Goal: Use online tool/utility: Utilize a website feature to perform a specific function

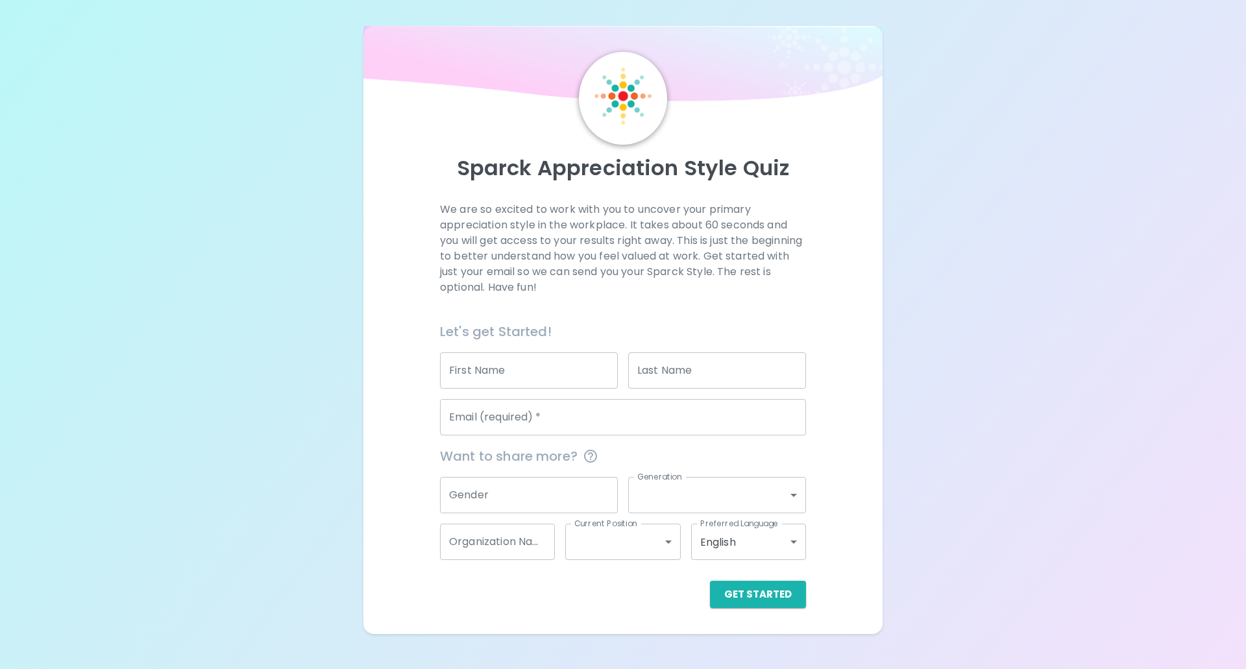
click at [517, 385] on input "First Name" at bounding box center [529, 371] width 178 height 36
type input "Shahar"
type input "Avivi"
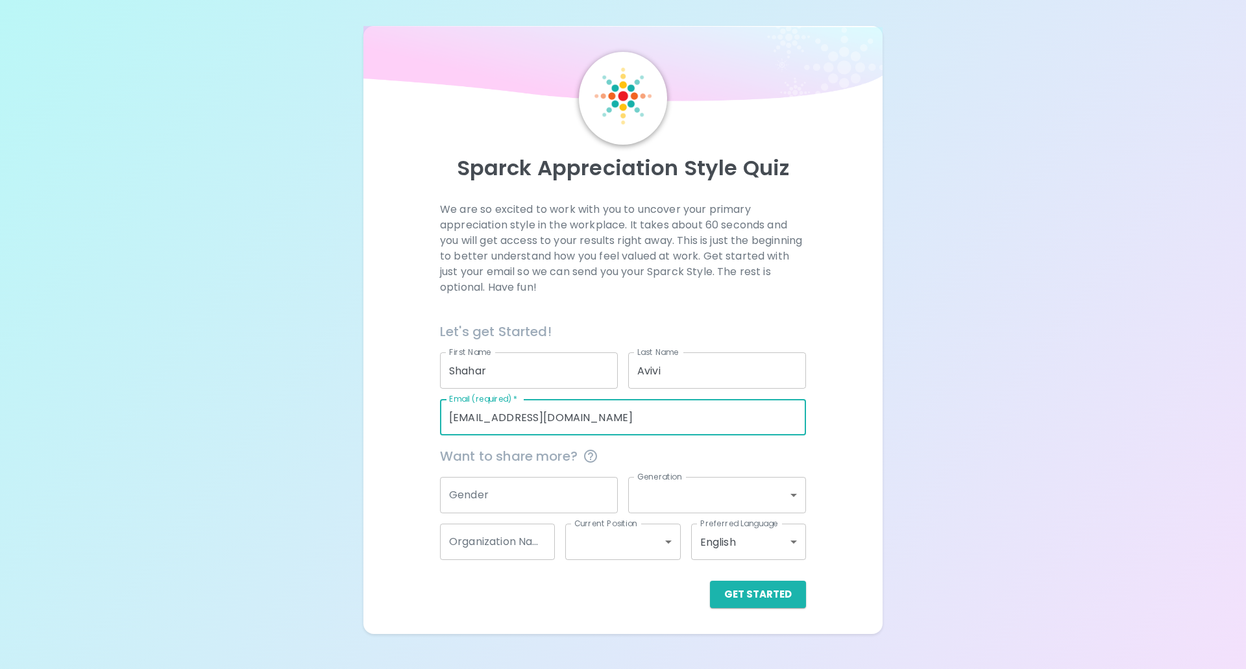
drag, startPoint x: 589, startPoint y: 419, endPoint x: 283, endPoint y: 411, distance: 305.9
click at [283, 411] on div "Sparck Appreciation Style Quiz We are so excited to work with you to uncover yo…" at bounding box center [623, 317] width 1246 height 634
type input "[EMAIL_ADDRESS][DOMAIN_NAME]"
click at [679, 491] on body "Sparck Appreciation Style Quiz We are so excited to work with you to uncover yo…" at bounding box center [623, 334] width 1246 height 669
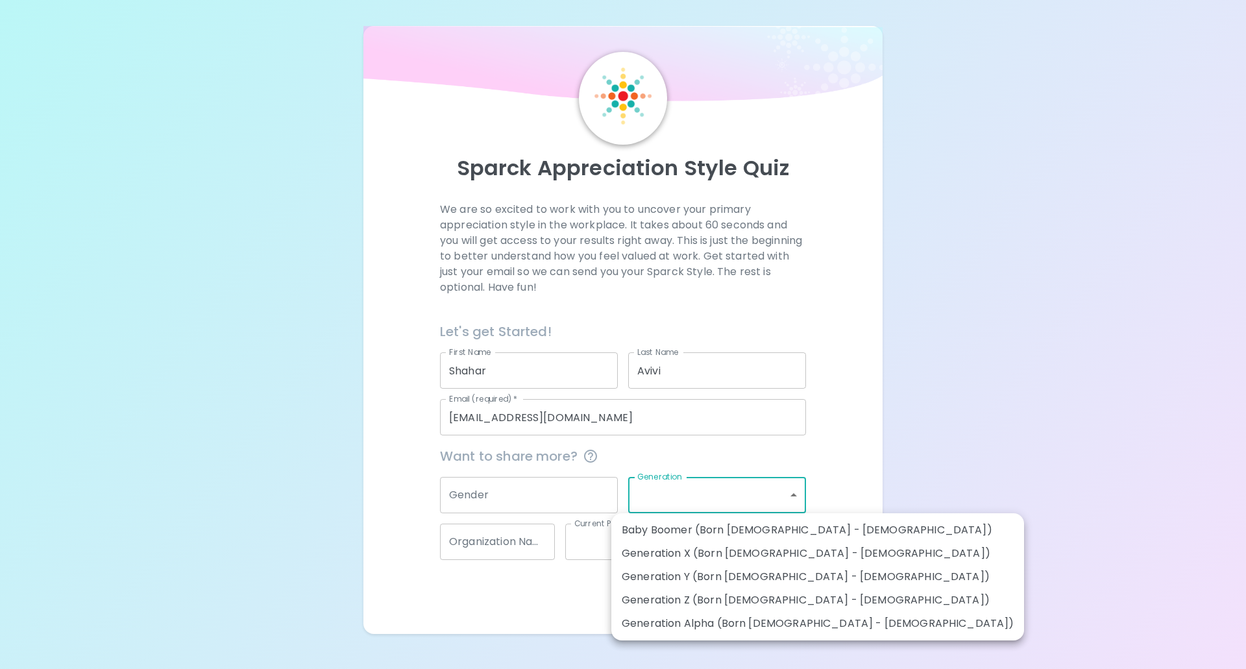
click at [576, 497] on div at bounding box center [623, 334] width 1246 height 669
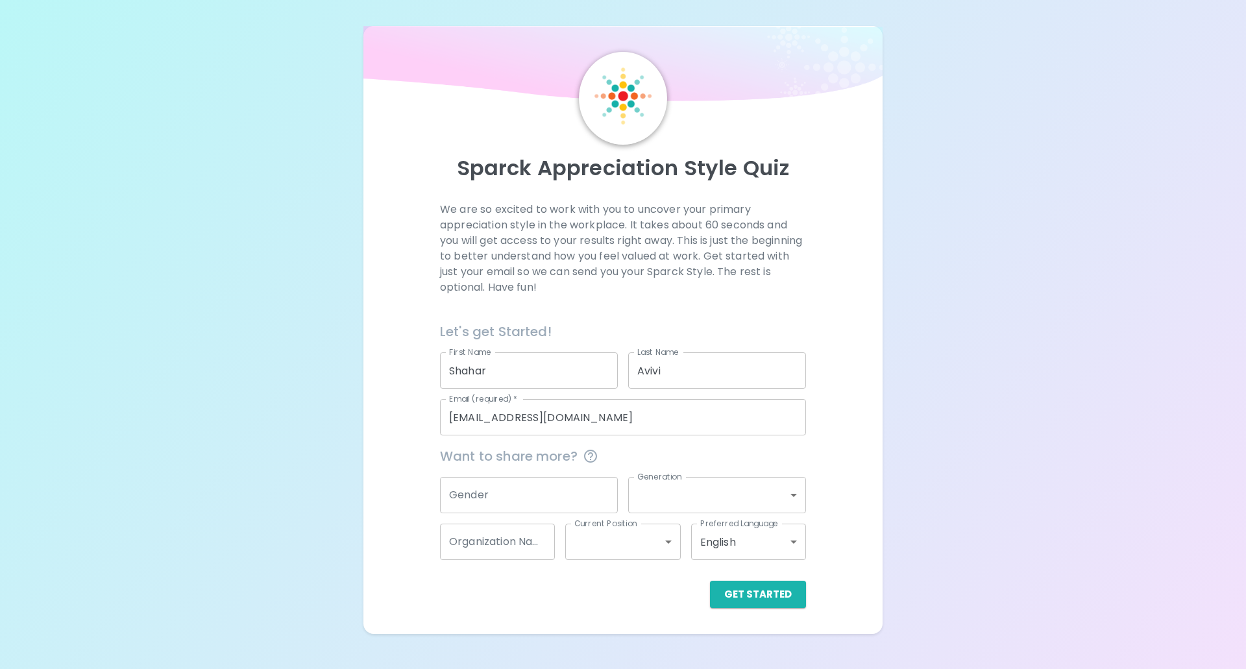
click at [570, 499] on input "Gender" at bounding box center [529, 495] width 178 height 36
click at [527, 495] on input "Gender" at bounding box center [529, 495] width 178 height 36
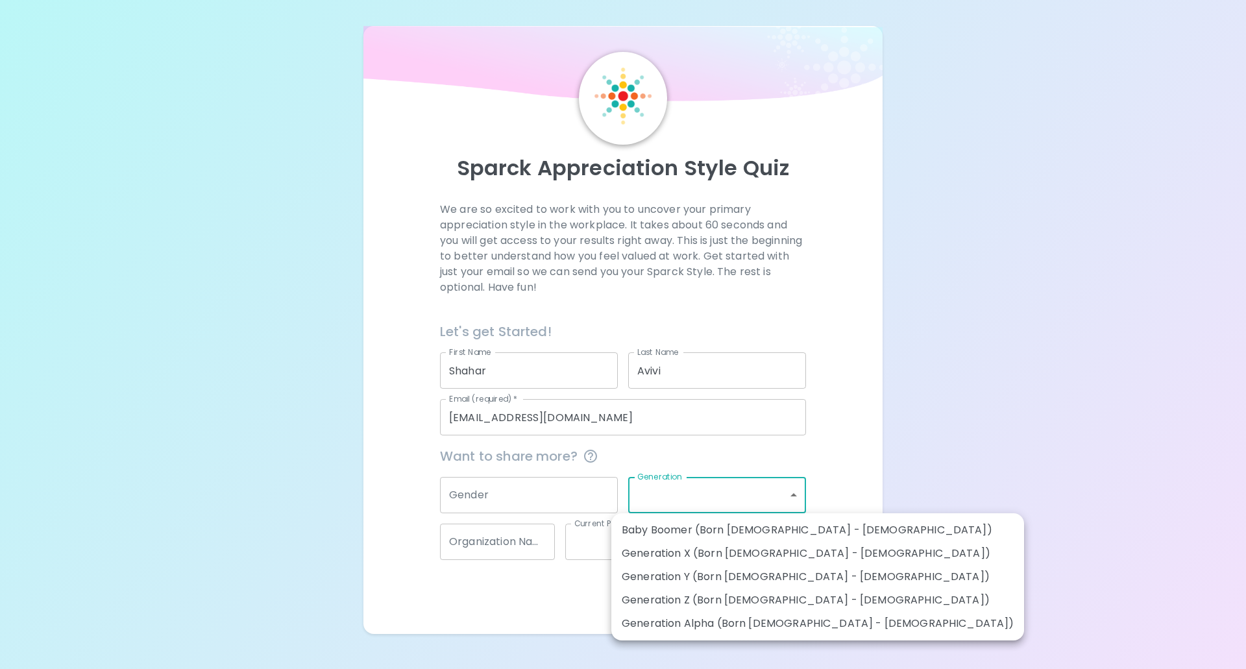
click at [651, 495] on body "Sparck Appreciation Style Quiz We are so excited to work with you to uncover yo…" at bounding box center [623, 334] width 1246 height 669
click at [539, 493] on div at bounding box center [623, 334] width 1246 height 669
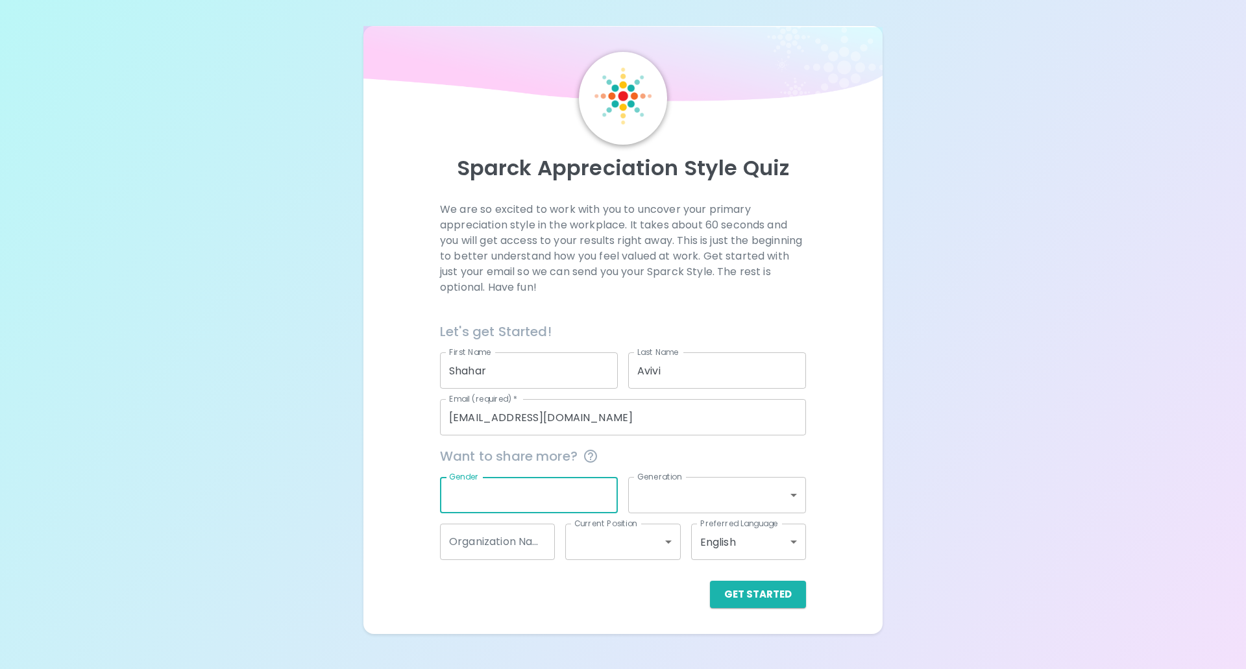
click at [495, 497] on input "Gender" at bounding box center [529, 495] width 178 height 36
type input "[DEMOGRAPHIC_DATA]"
click at [682, 490] on body "Sparck Appreciation Style Quiz We are so excited to work with you to uncover yo…" at bounding box center [623, 334] width 1246 height 669
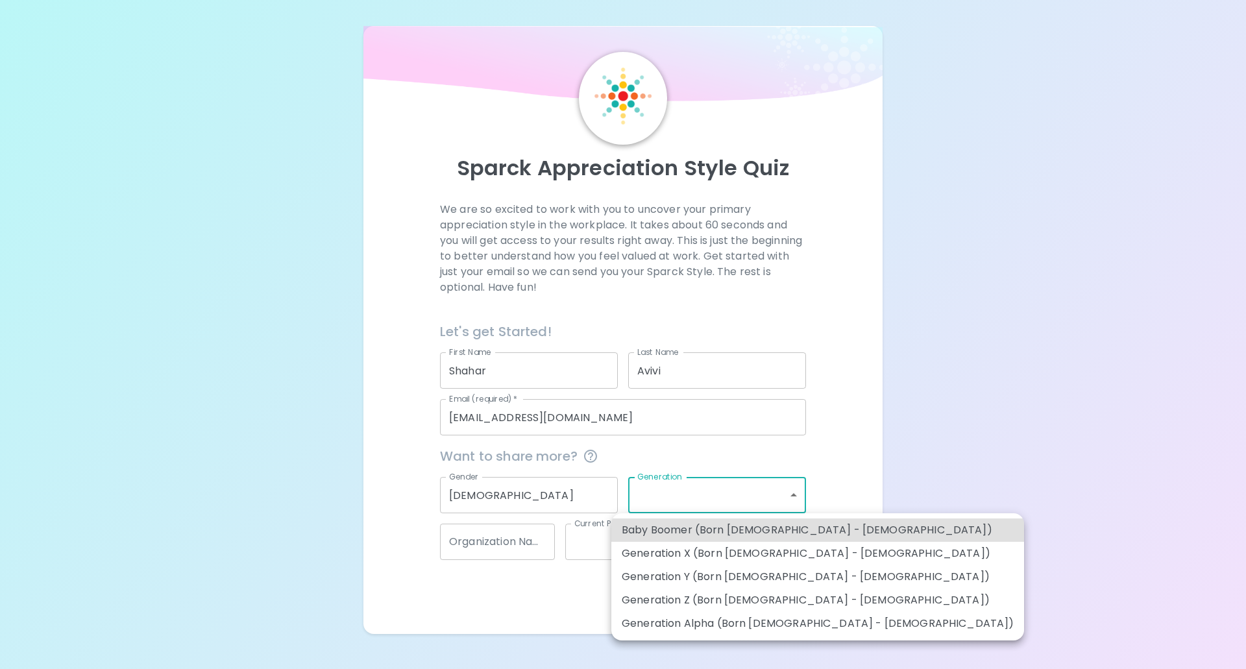
click at [639, 578] on li "Generation Y (Born [DEMOGRAPHIC_DATA] - [DEMOGRAPHIC_DATA])" at bounding box center [818, 576] width 413 height 23
type input "generation_y"
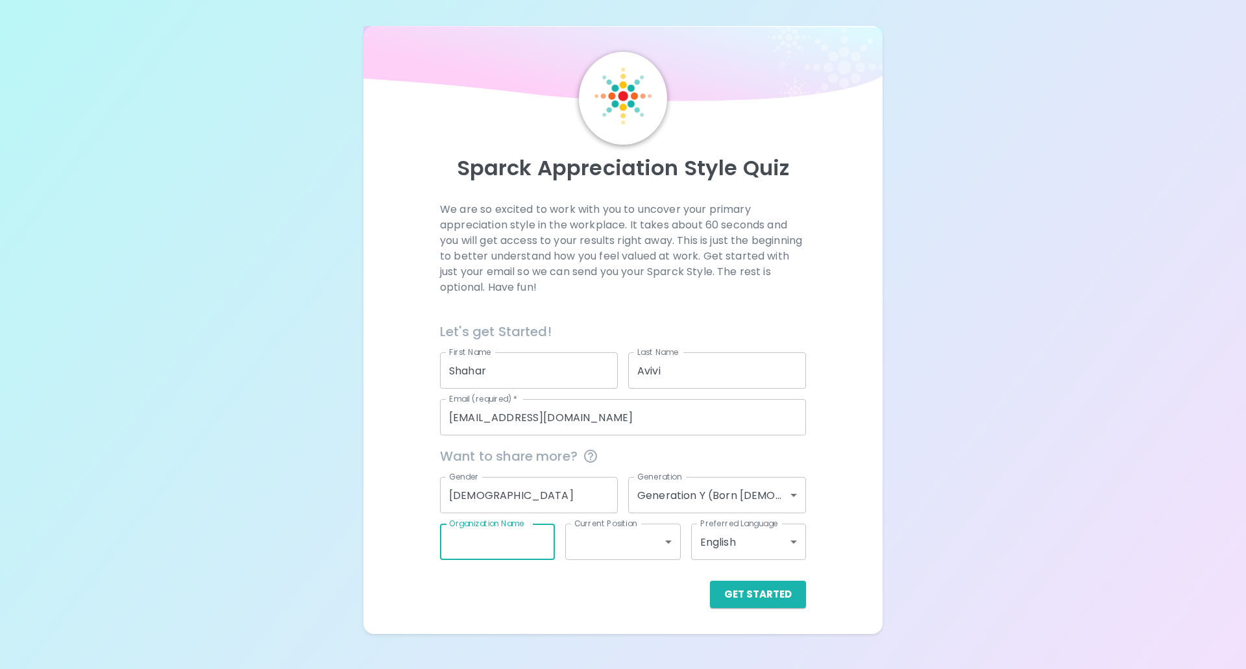
click at [495, 546] on input "Organization Name" at bounding box center [497, 542] width 115 height 36
click at [599, 544] on body "Sparck Appreciation Style Quiz We are so excited to work with you to uncover yo…" at bounding box center [623, 334] width 1246 height 669
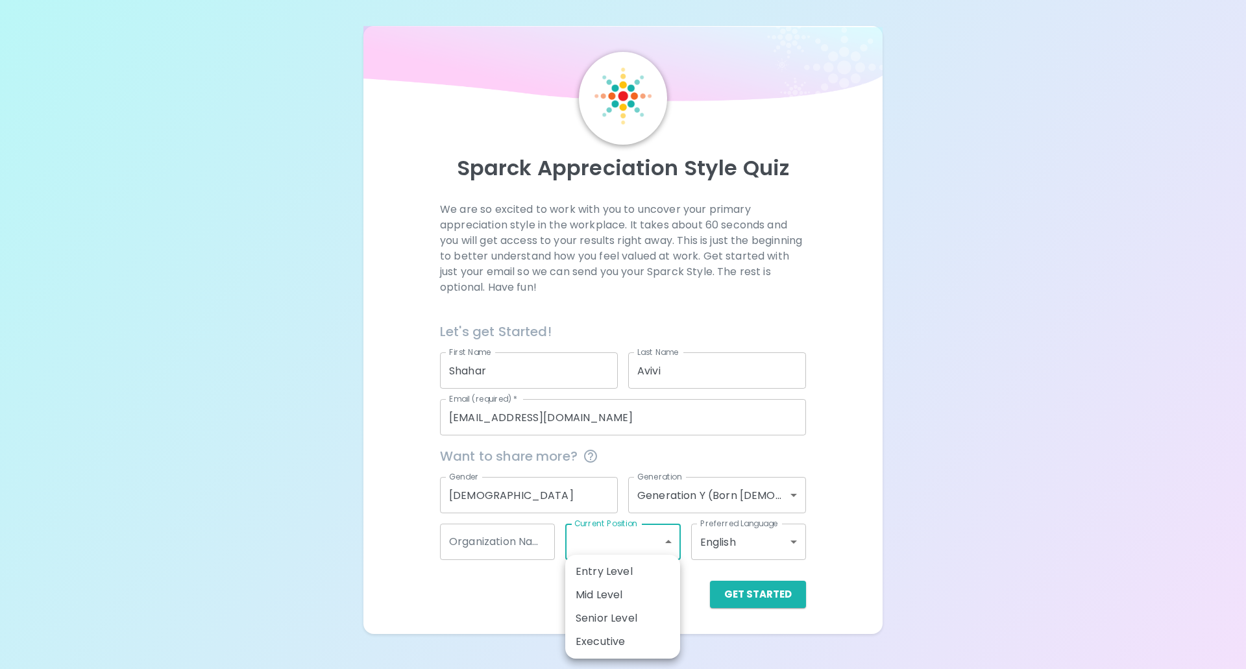
click at [621, 621] on li "Senior Level" at bounding box center [622, 618] width 115 height 23
type input "senior_level"
click at [751, 603] on button "Get Started" at bounding box center [758, 594] width 96 height 27
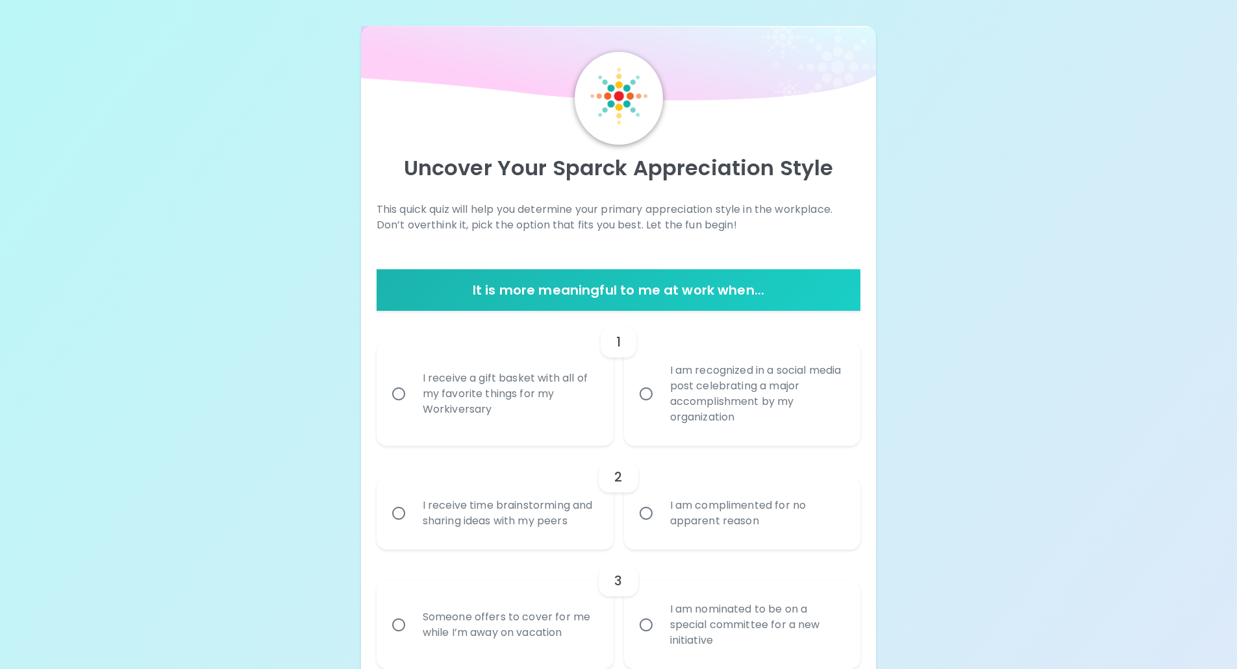
click at [642, 396] on input "I am recognized in a social media post celebrating a major accomplishment by my…" at bounding box center [645, 393] width 27 height 27
radio input "true"
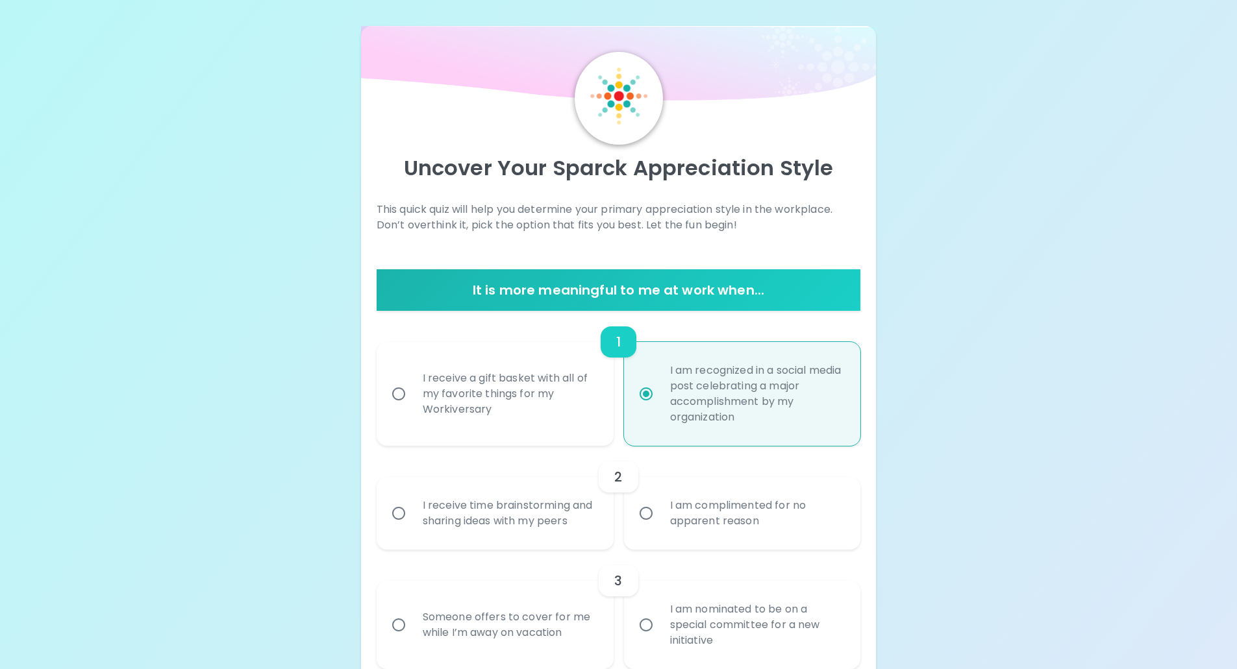
scroll to position [104, 0]
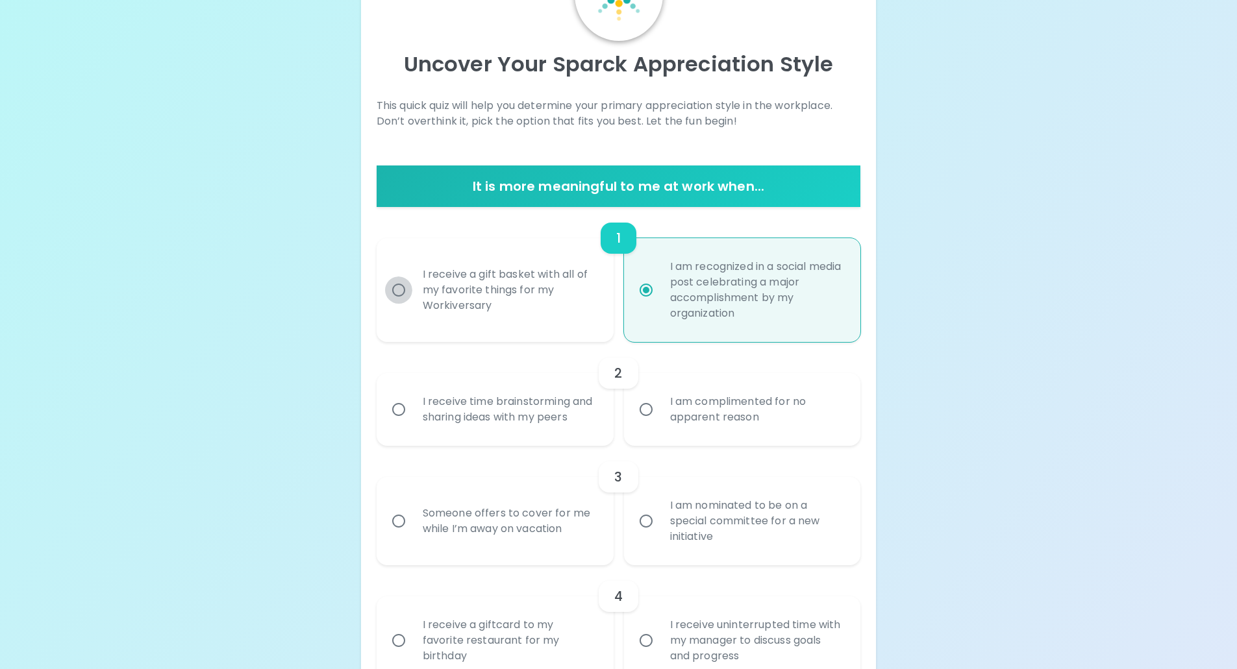
click at [403, 283] on input "I receive a gift basket with all of my favorite things for my Workiversary" at bounding box center [398, 290] width 27 height 27
radio input "true"
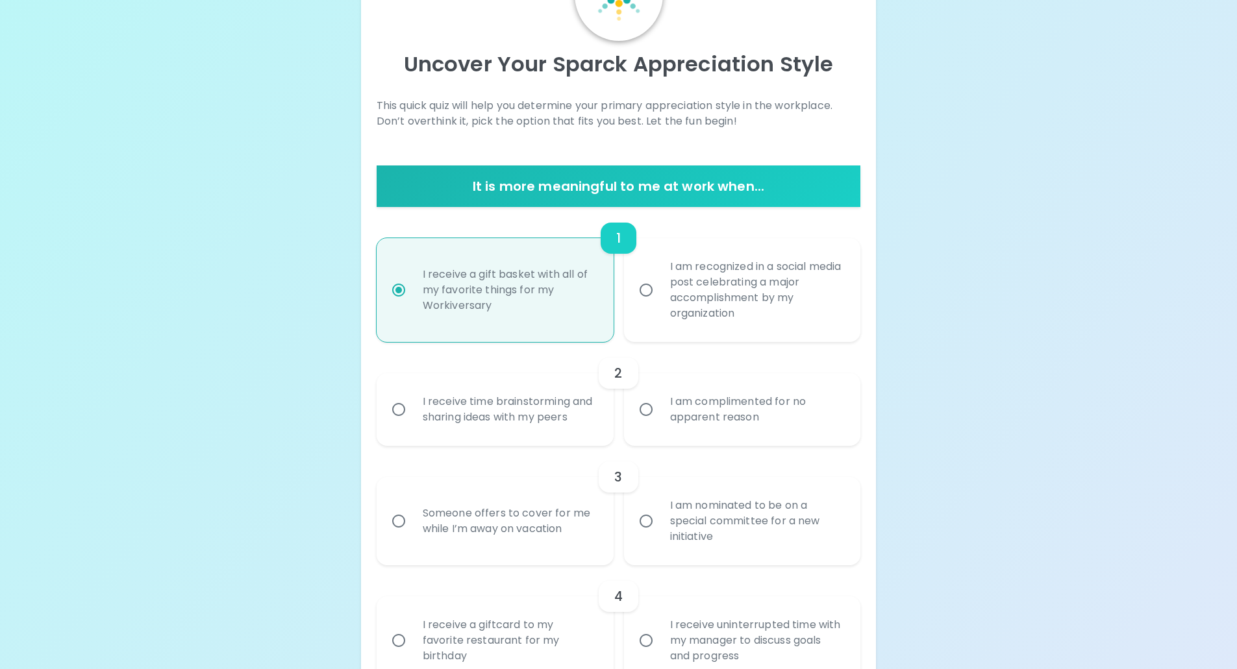
click at [652, 290] on input "I am recognized in a social media post celebrating a major accomplishment by my…" at bounding box center [645, 290] width 27 height 27
radio input "true"
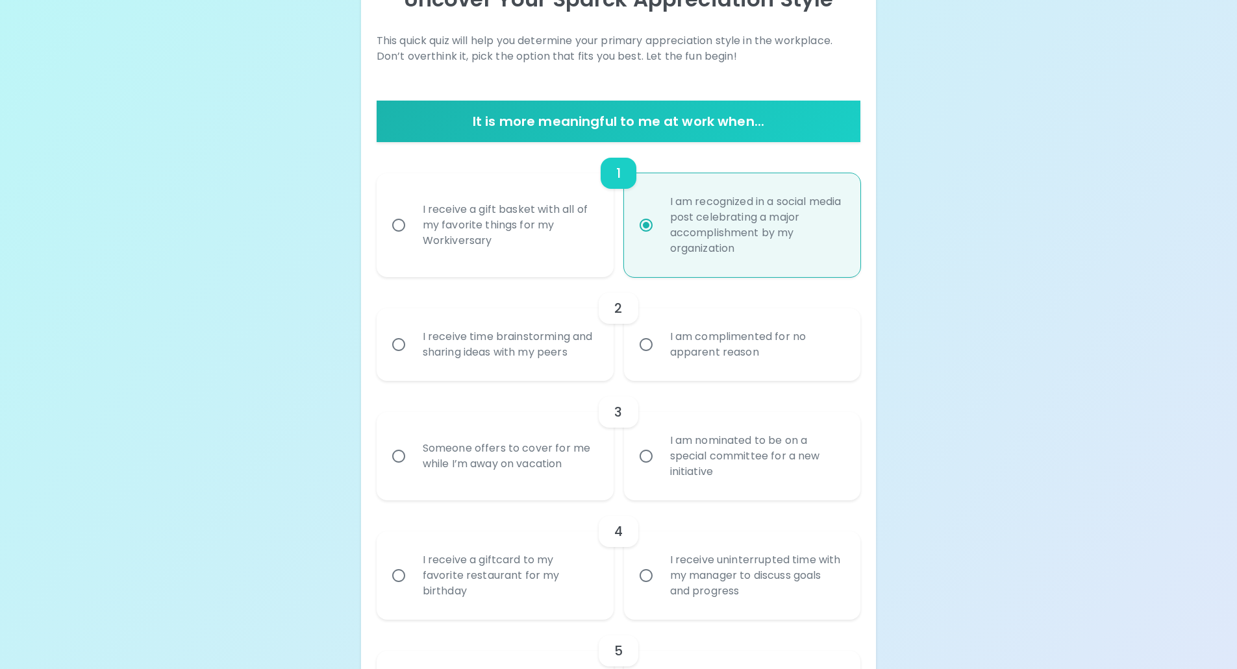
scroll to position [234, 0]
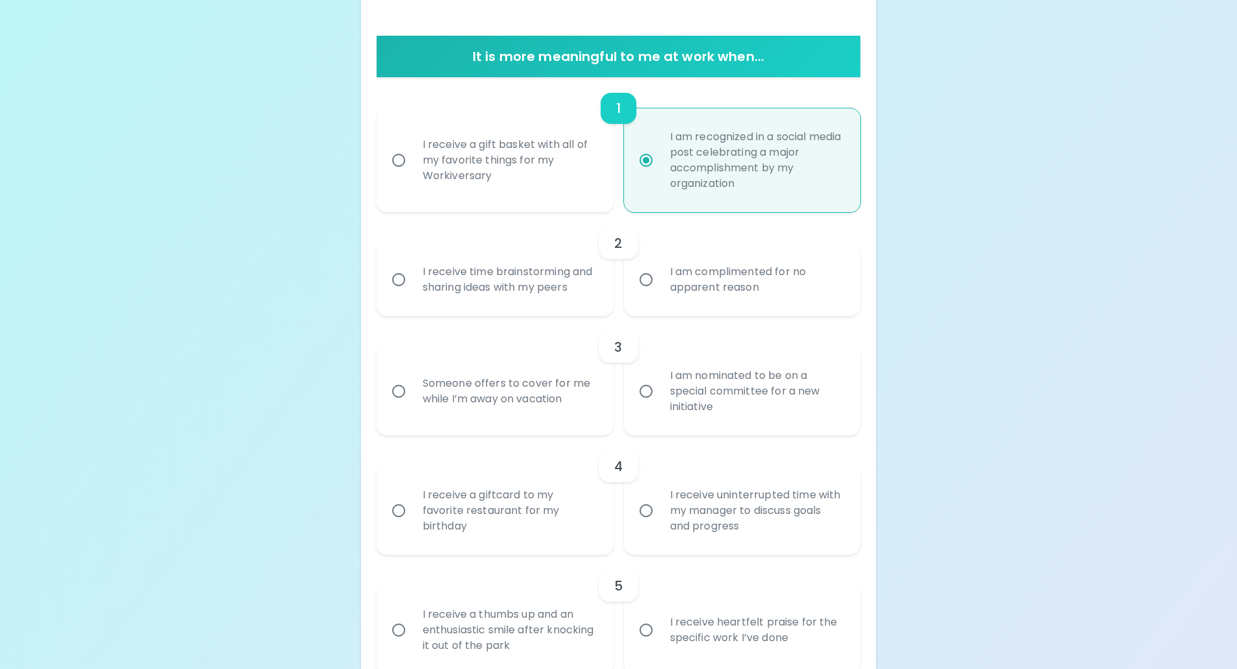
click at [643, 393] on input "I am nominated to be on a special committee for a new initiative" at bounding box center [645, 391] width 27 height 27
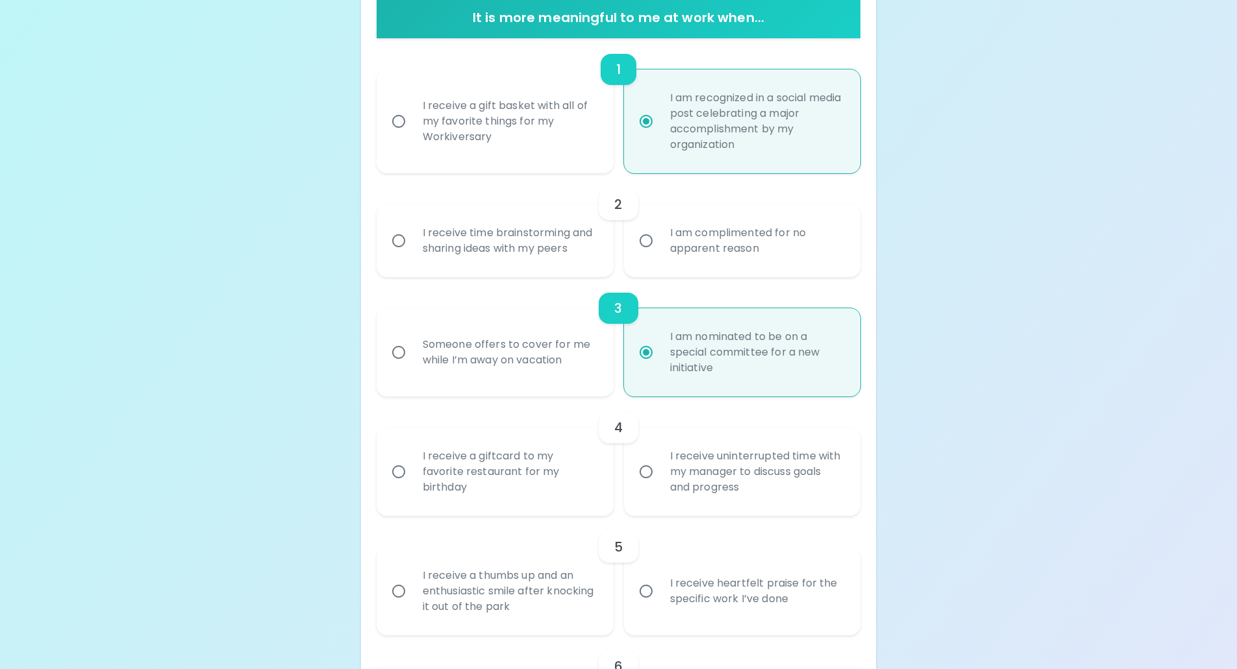
scroll to position [338, 0]
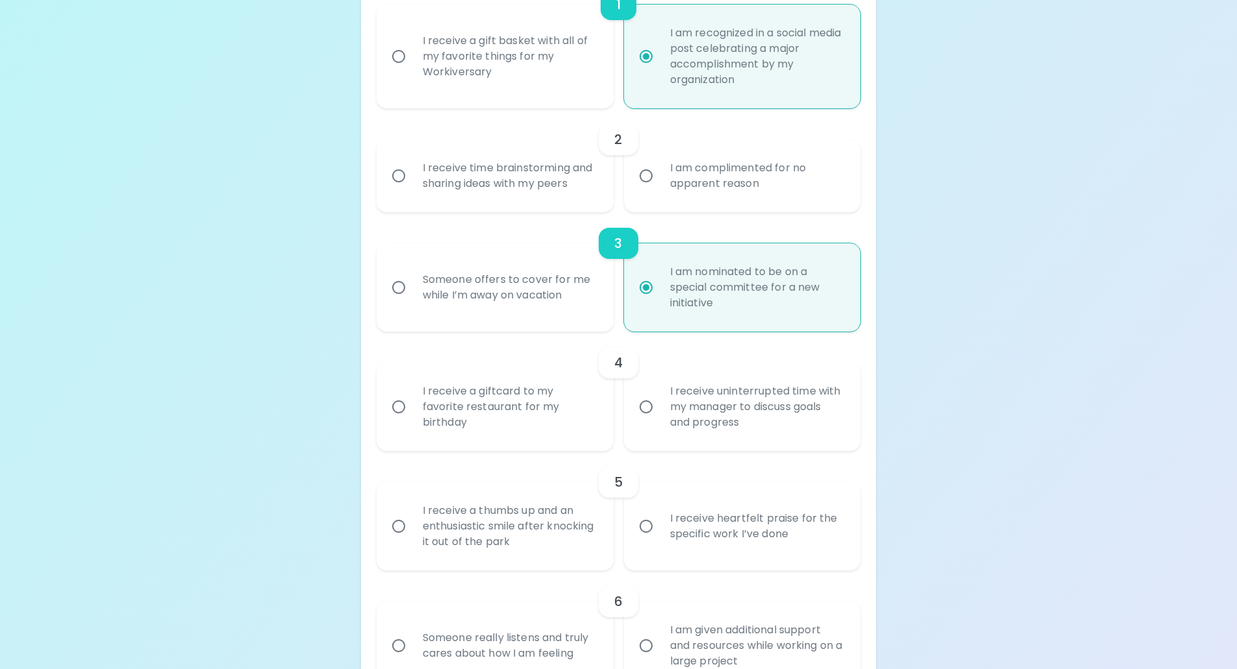
radio input "true"
click at [641, 408] on input "I receive uninterrupted time with my manager to discuss goals and progress" at bounding box center [645, 406] width 27 height 27
radio input "false"
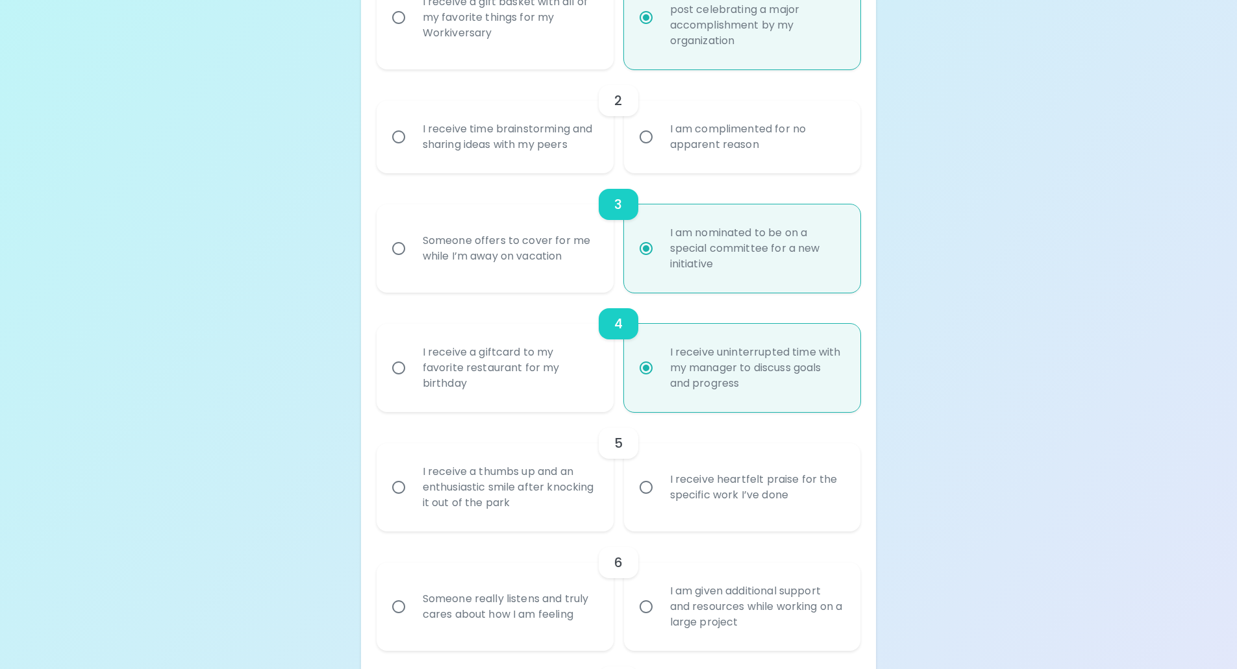
scroll to position [312, 0]
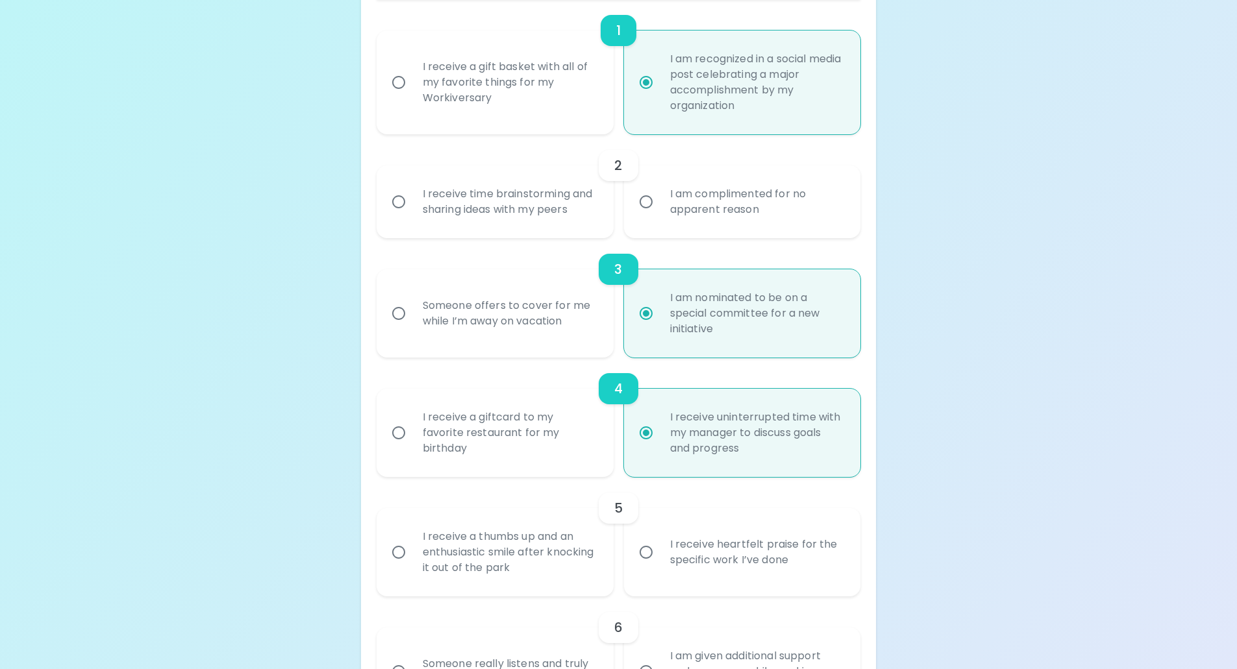
radio input "true"
click at [647, 207] on input "I am complimented for no apparent reason" at bounding box center [645, 201] width 27 height 27
radio input "false"
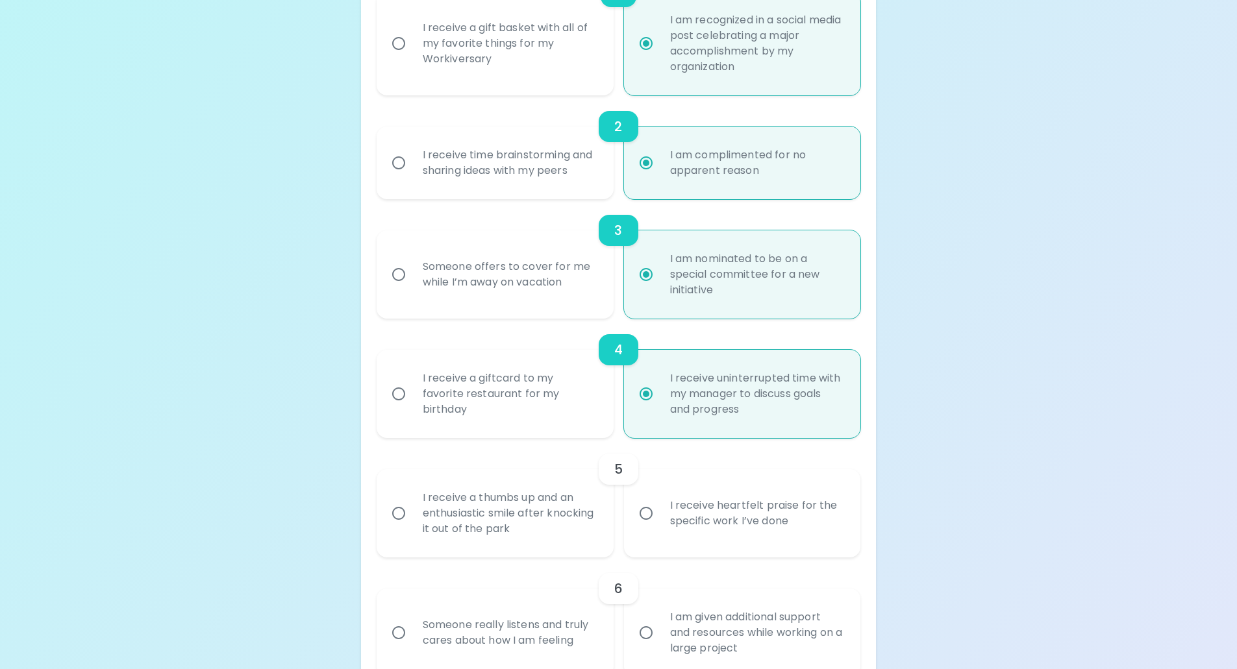
scroll to position [415, 0]
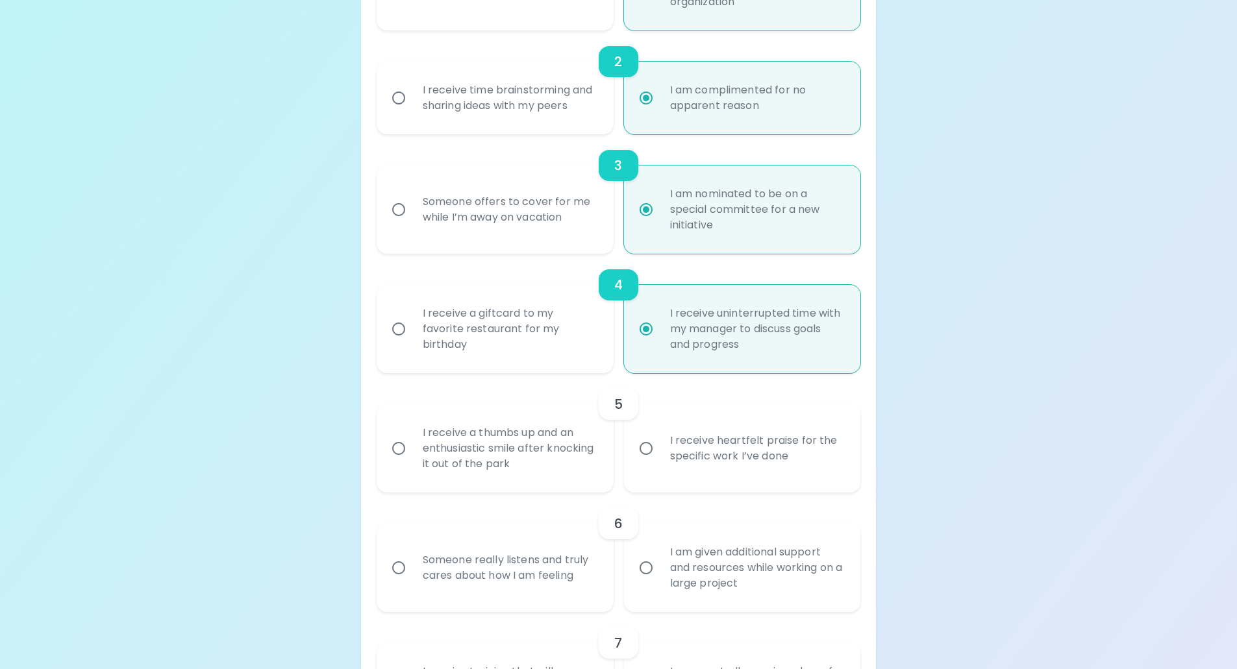
radio input "true"
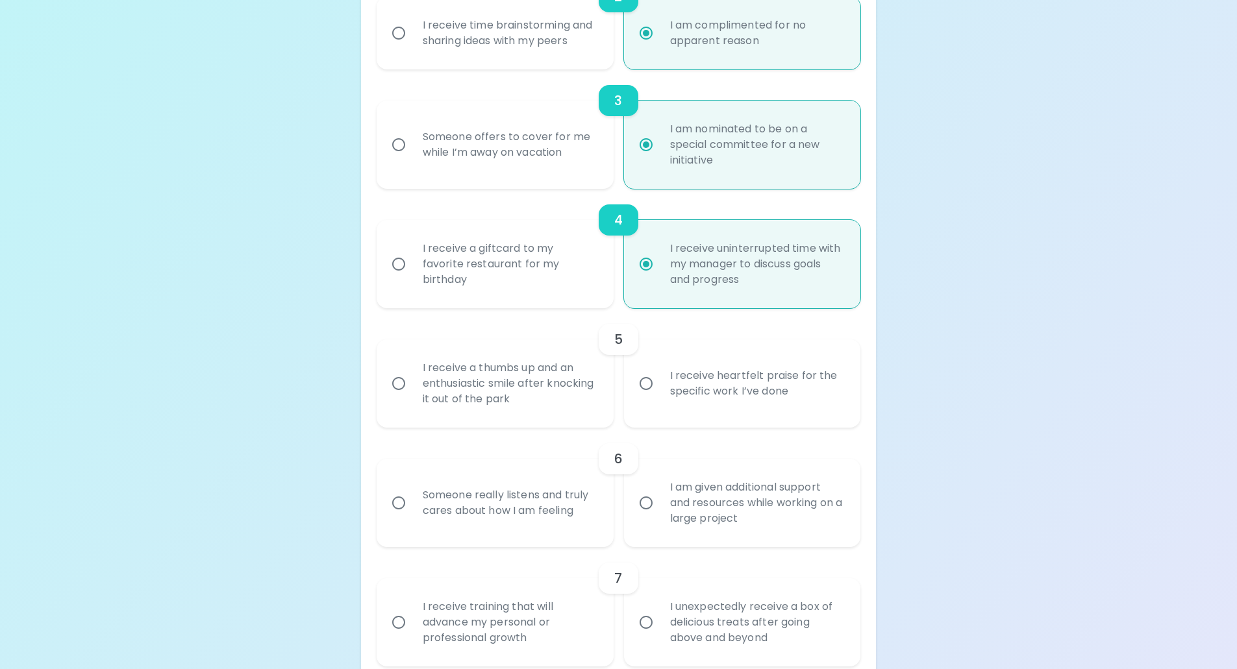
click at [392, 502] on input "Someone really listens and truly cares about how I am feeling" at bounding box center [398, 502] width 27 height 27
radio input "false"
radio input "true"
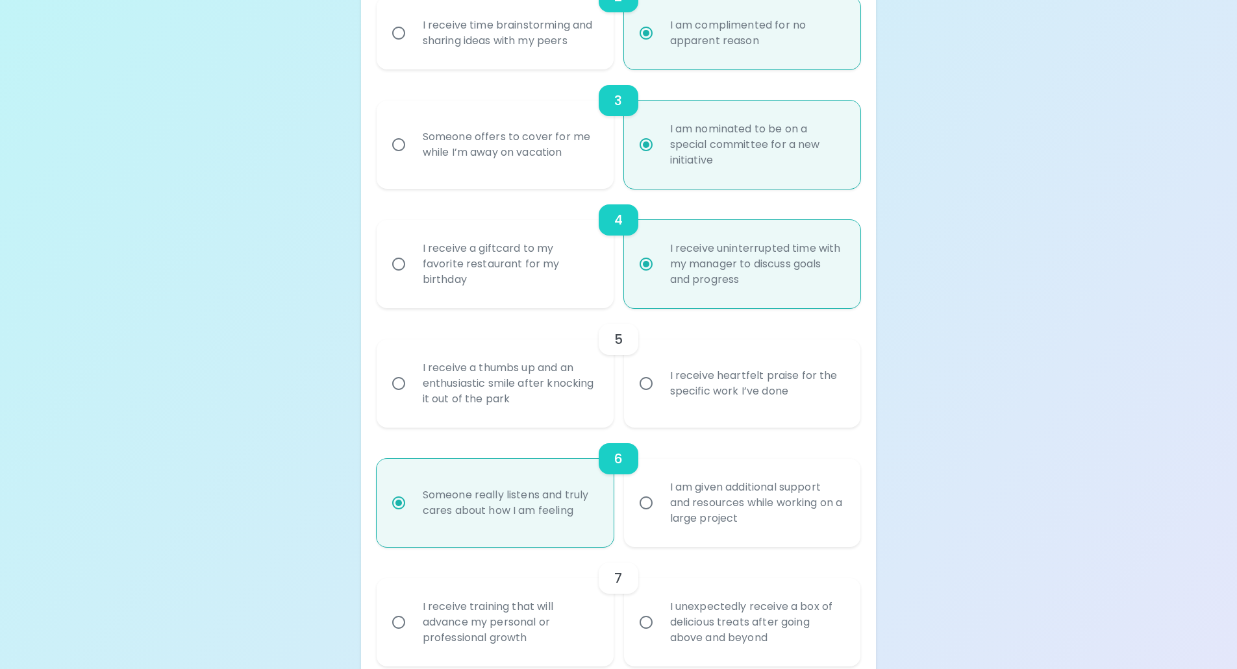
scroll to position [584, 0]
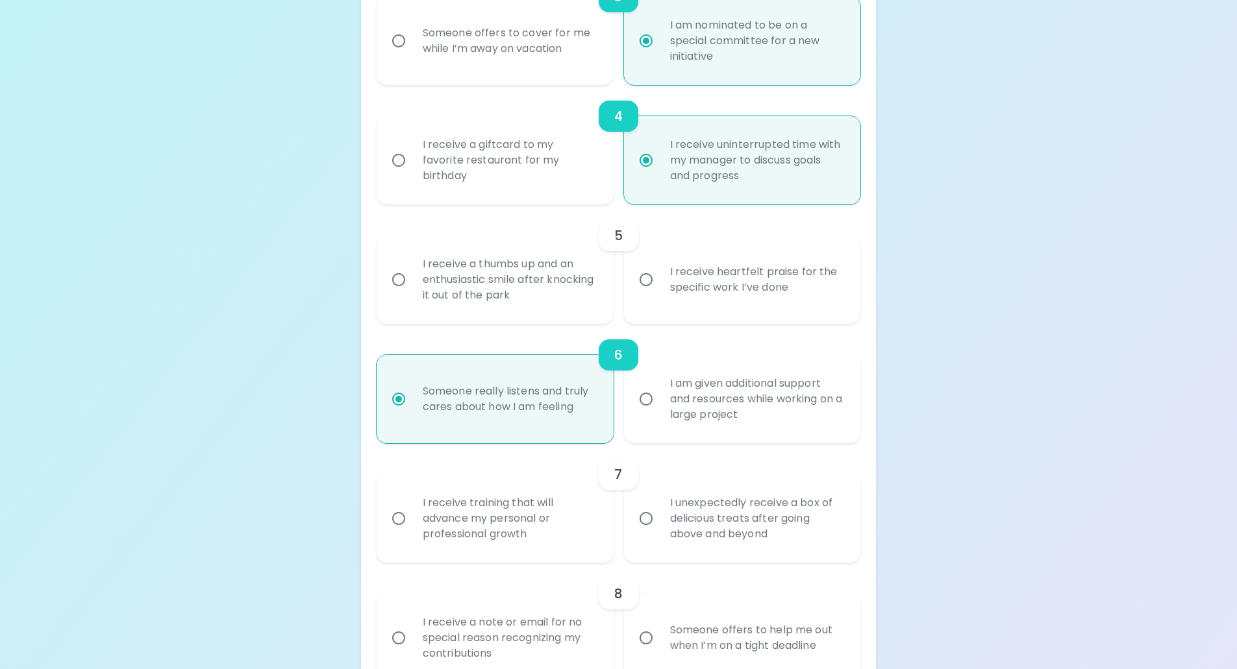
radio input "true"
click at [645, 284] on input "I receive heartfelt praise for the specific work I’ve done" at bounding box center [645, 279] width 27 height 27
radio input "false"
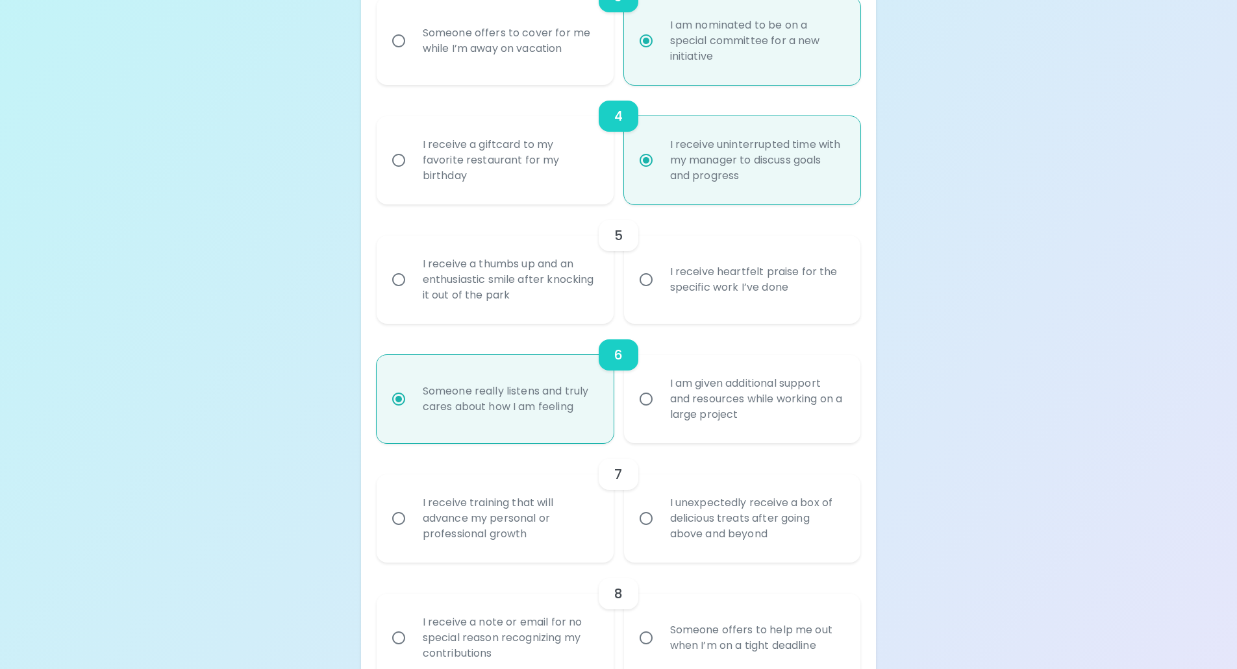
radio input "false"
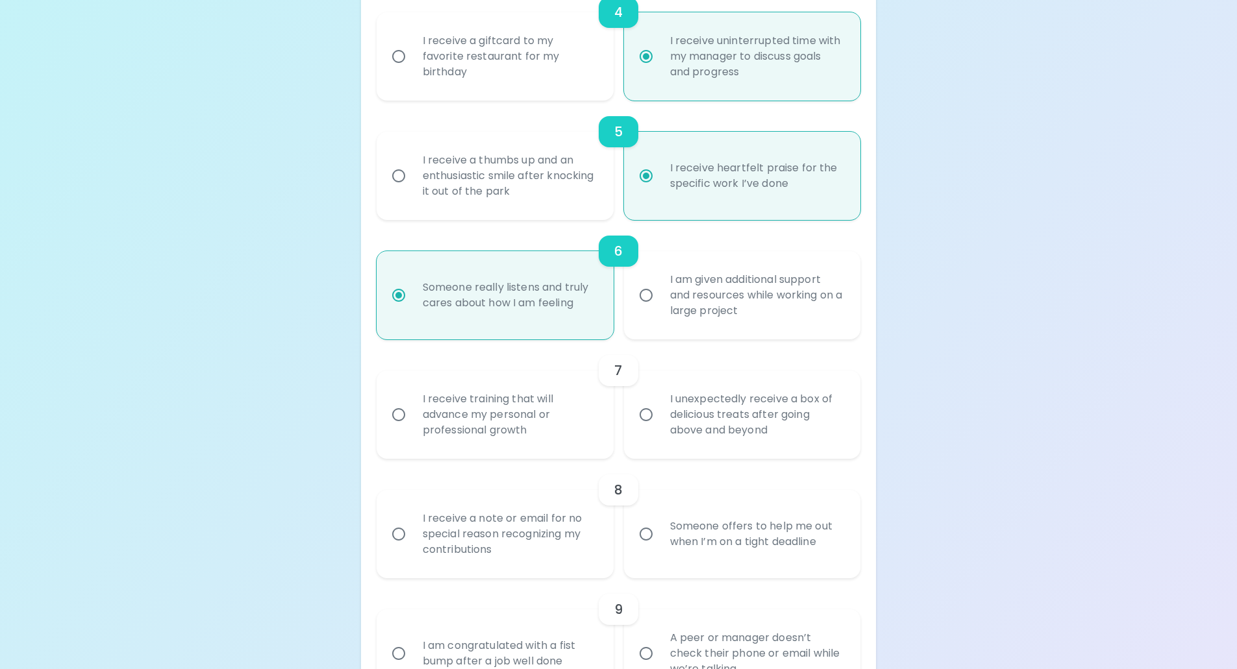
radio input "false"
click at [648, 299] on input "I am given additional support and resources while working on a large project" at bounding box center [645, 295] width 27 height 27
radio input "false"
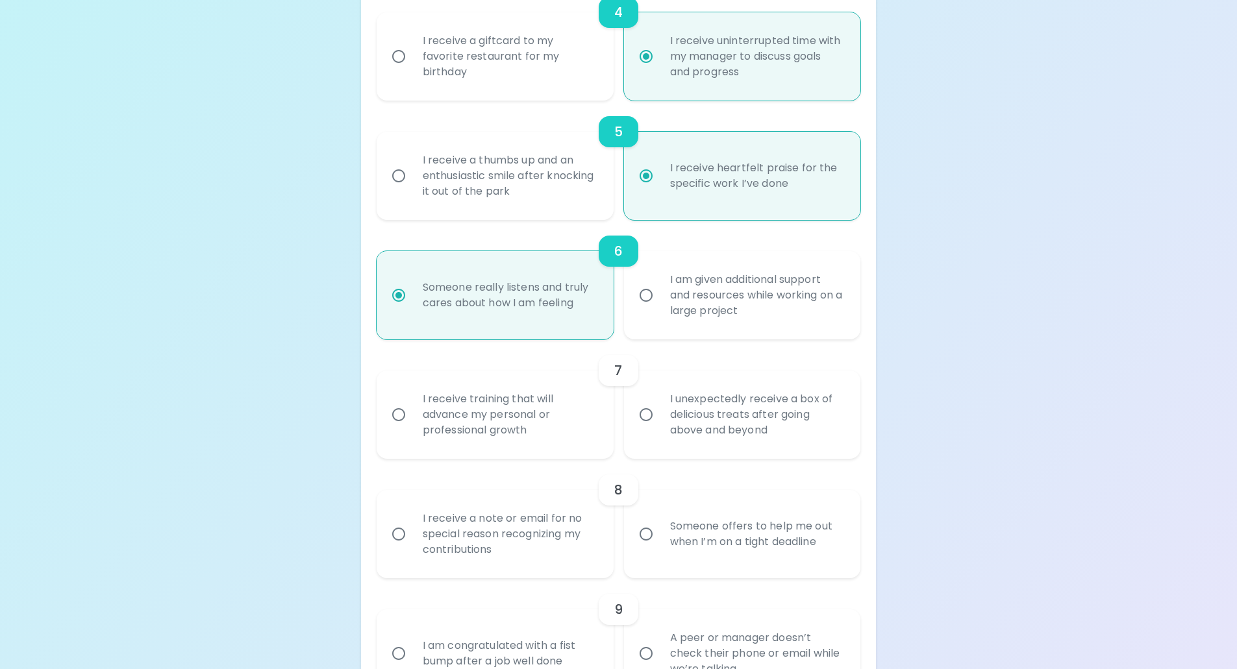
radio input "false"
radio input "true"
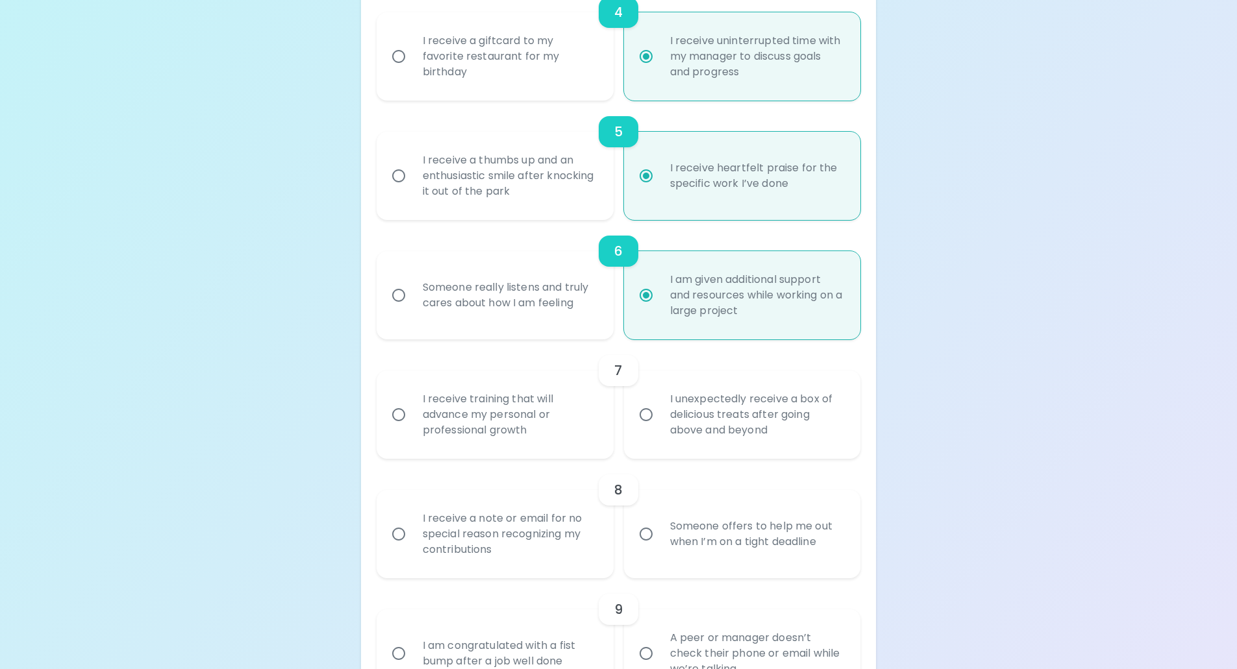
radio input "true"
click at [414, 295] on div "Someone really listens and truly cares about how I am feeling" at bounding box center [509, 295] width 194 height 62
click at [412, 295] on input "Someone really listens and truly cares about how I am feeling" at bounding box center [398, 295] width 27 height 27
radio input "false"
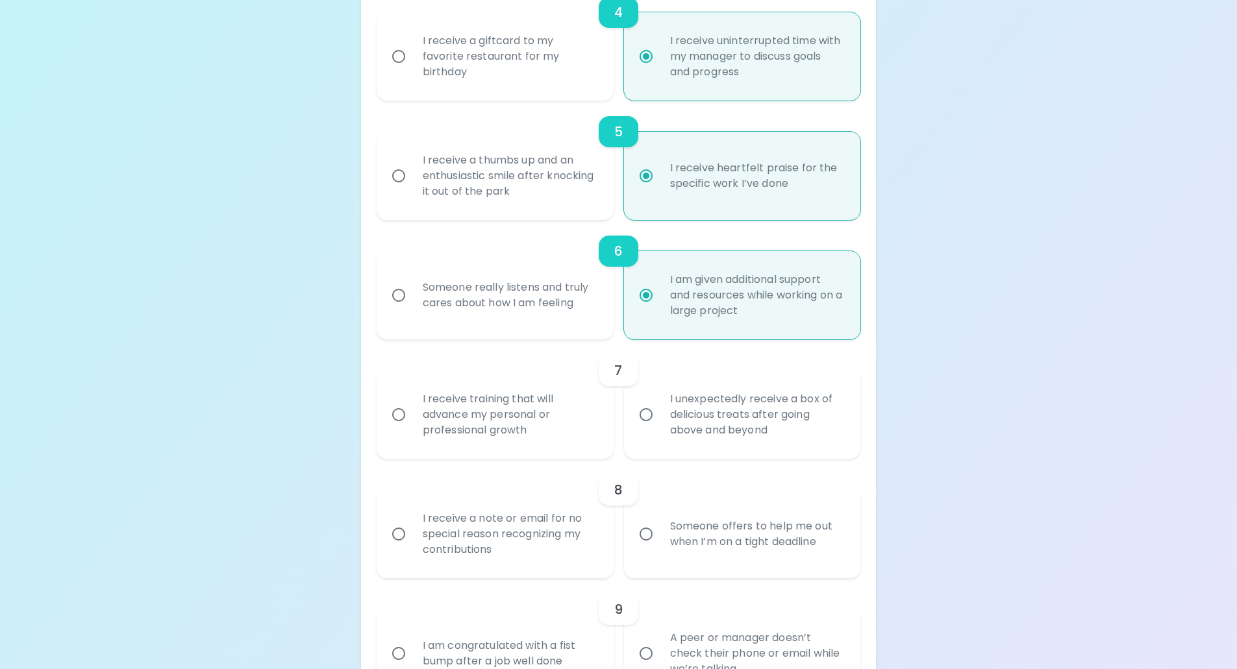
radio input "false"
radio input "true"
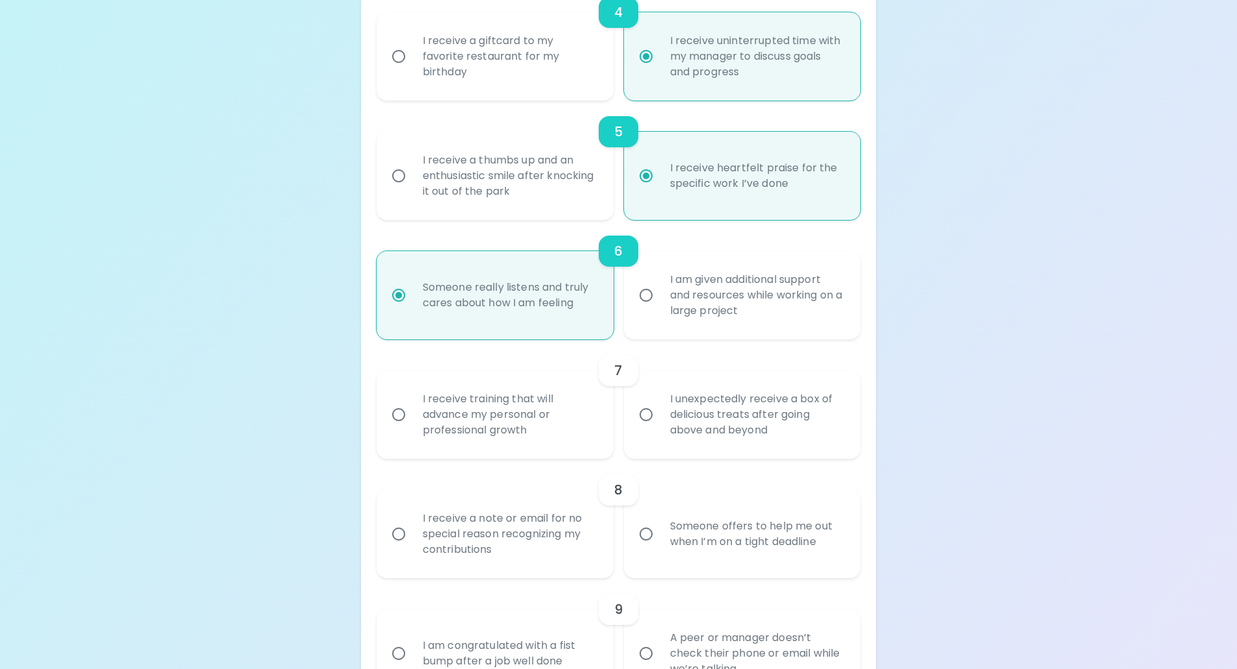
scroll to position [753, 0]
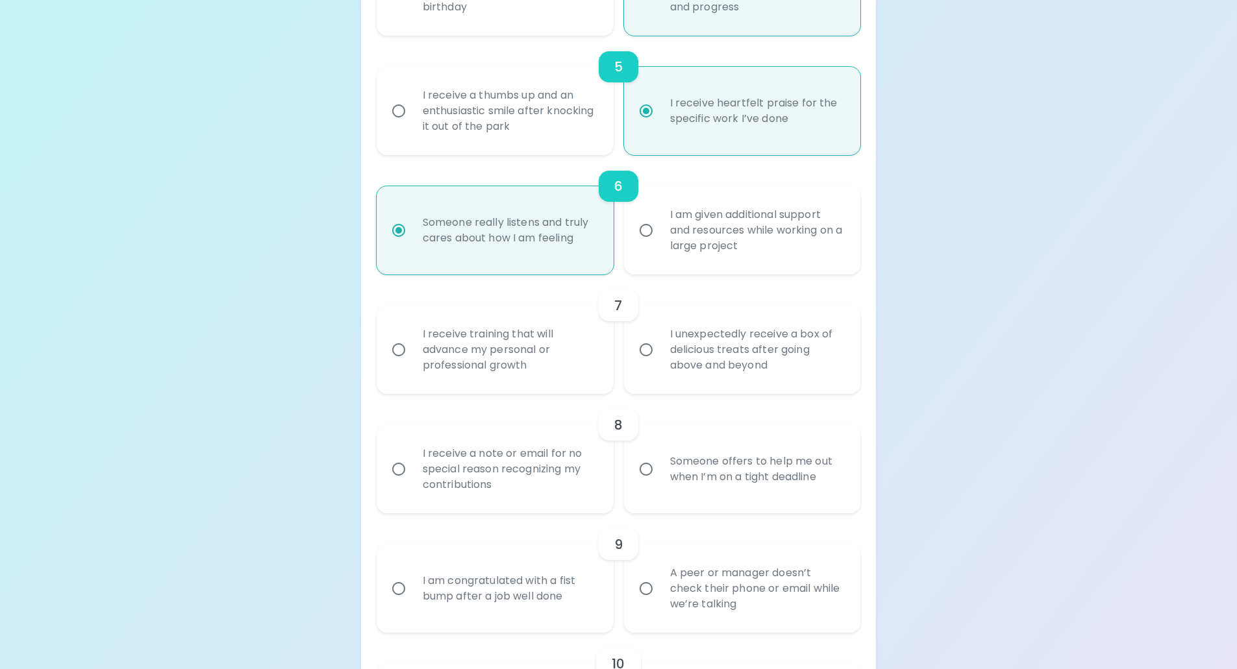
radio input "true"
click at [391, 351] on input "I receive training that will advance my personal or professional growth" at bounding box center [398, 349] width 27 height 27
radio input "false"
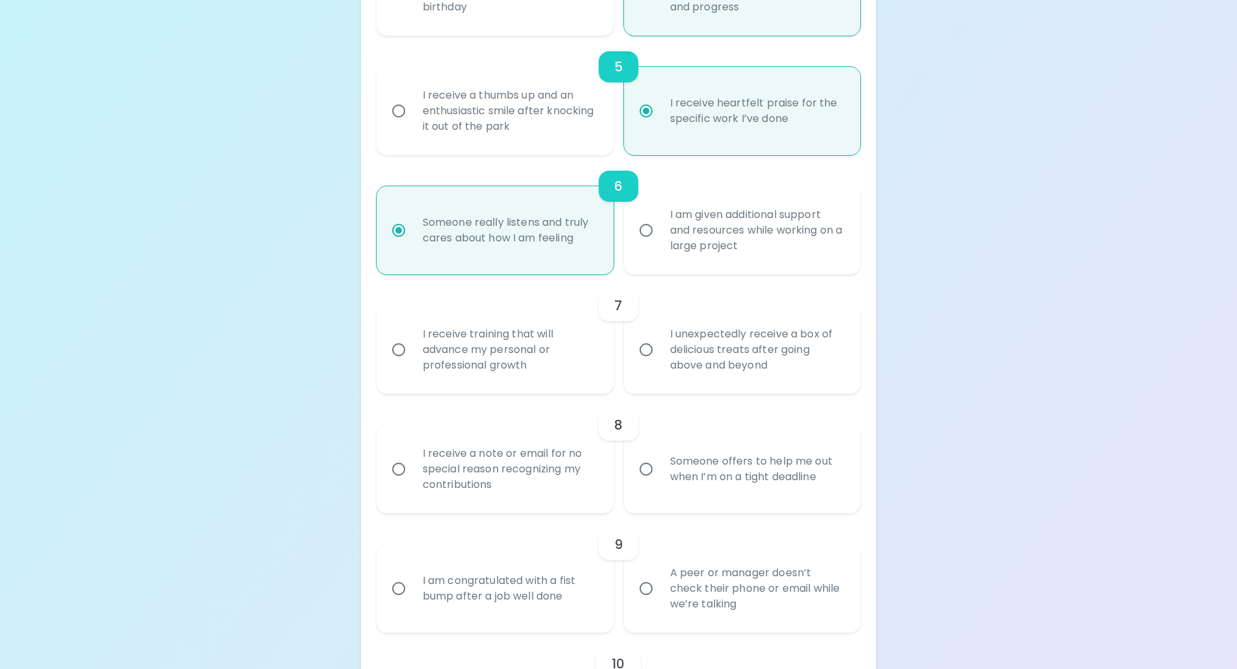
radio input "false"
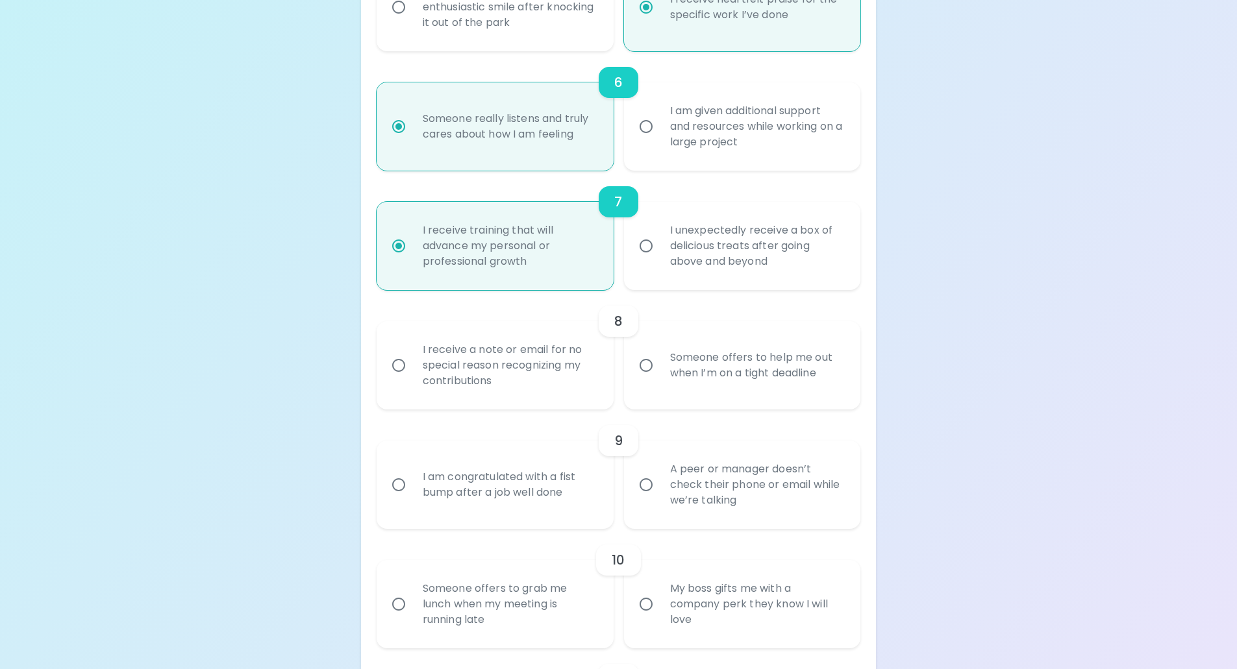
radio input "true"
click at [395, 367] on input "I receive a note or email for no special reason recognizing my contributions" at bounding box center [398, 365] width 27 height 27
radio input "false"
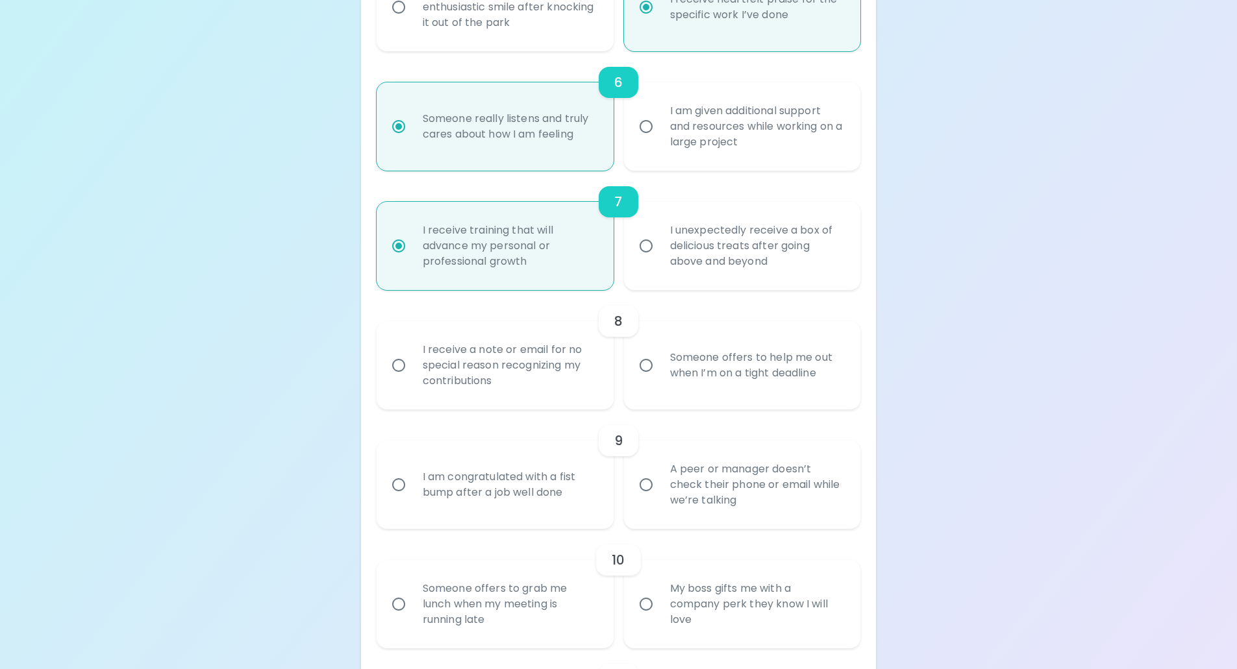
radio input "false"
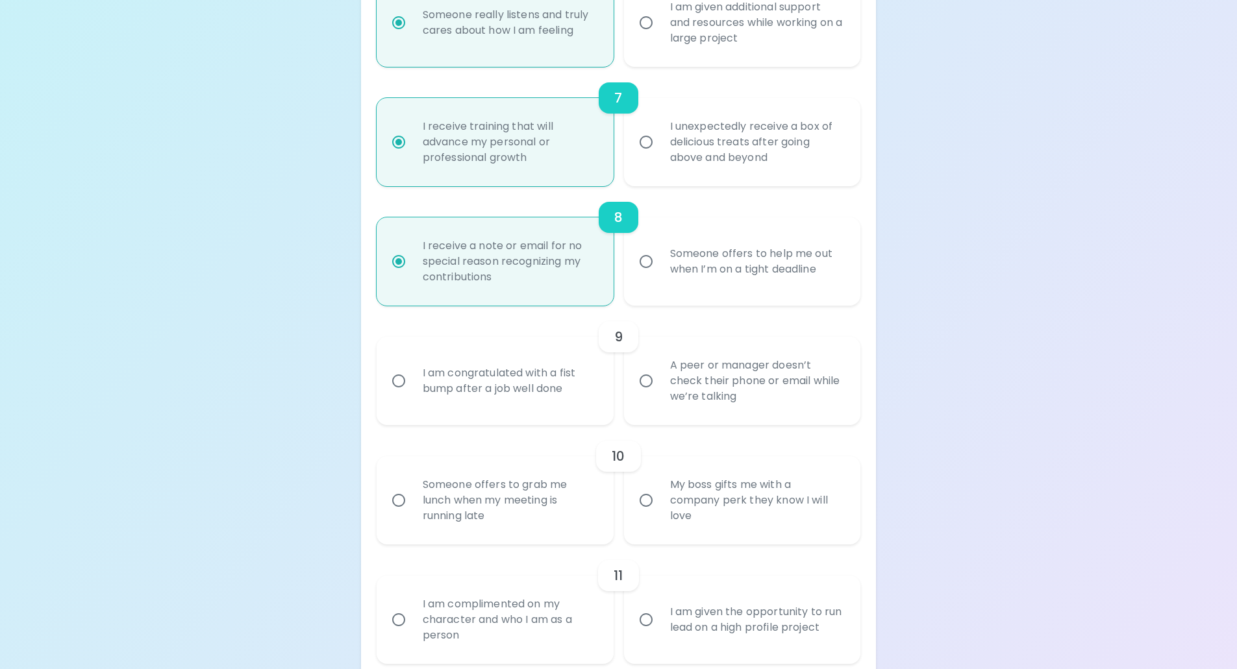
radio input "true"
click at [639, 382] on input "A peer or manager doesn’t check their phone or email while we’re talking" at bounding box center [645, 380] width 27 height 27
radio input "false"
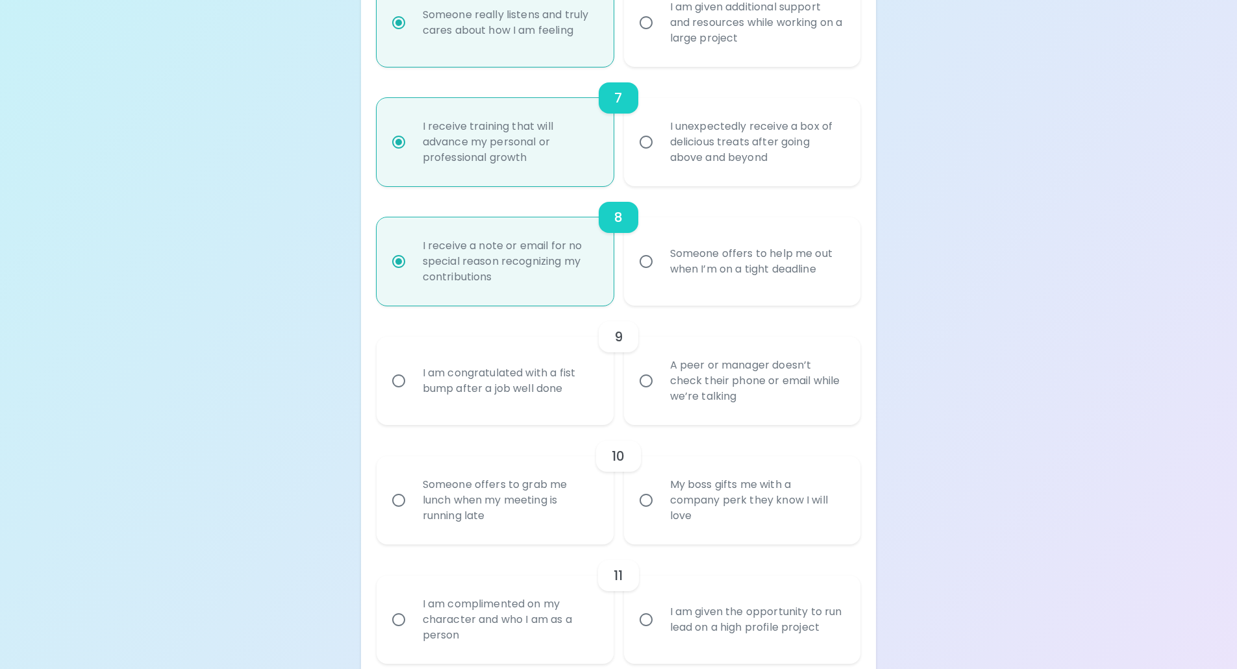
radio input "false"
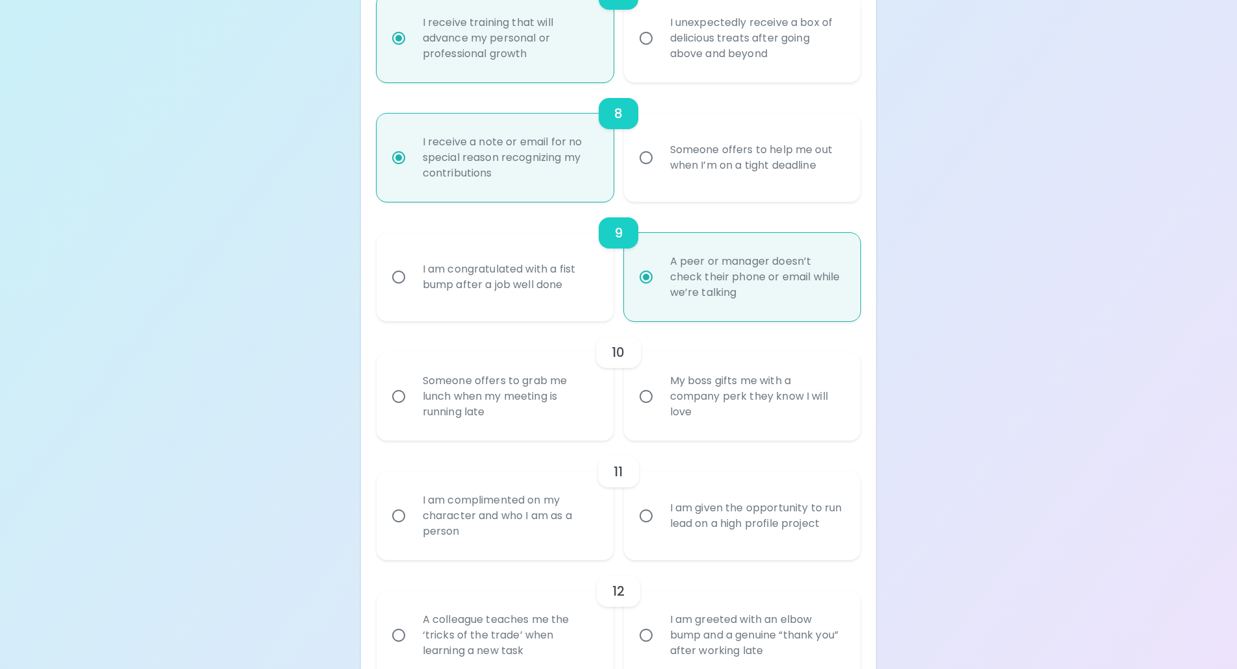
radio input "true"
click at [395, 396] on input "Someone offers to grab me lunch when my meeting is running late" at bounding box center [398, 396] width 27 height 27
radio input "false"
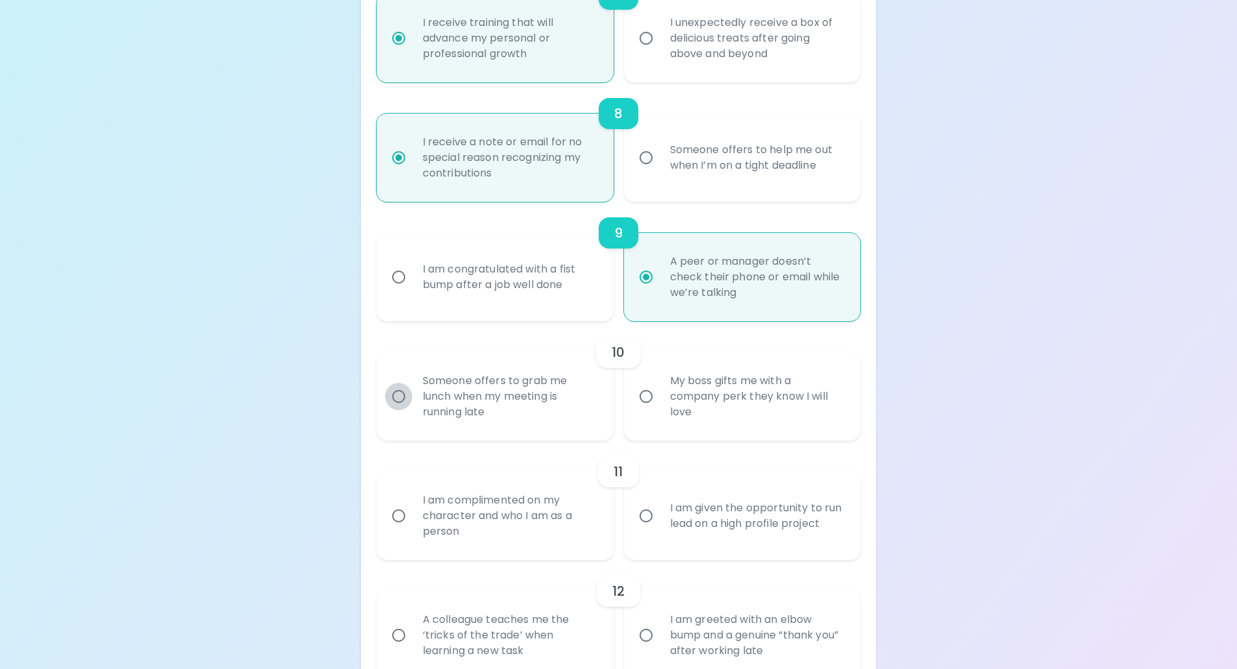
radio input "false"
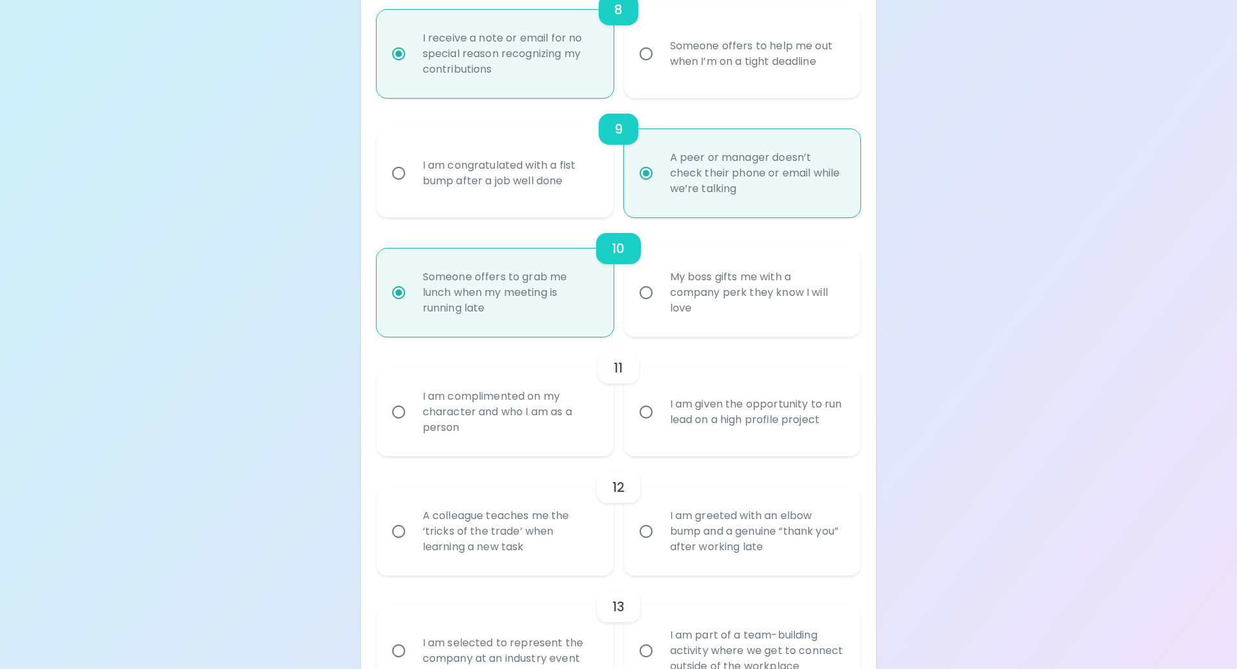
scroll to position [1233, 0]
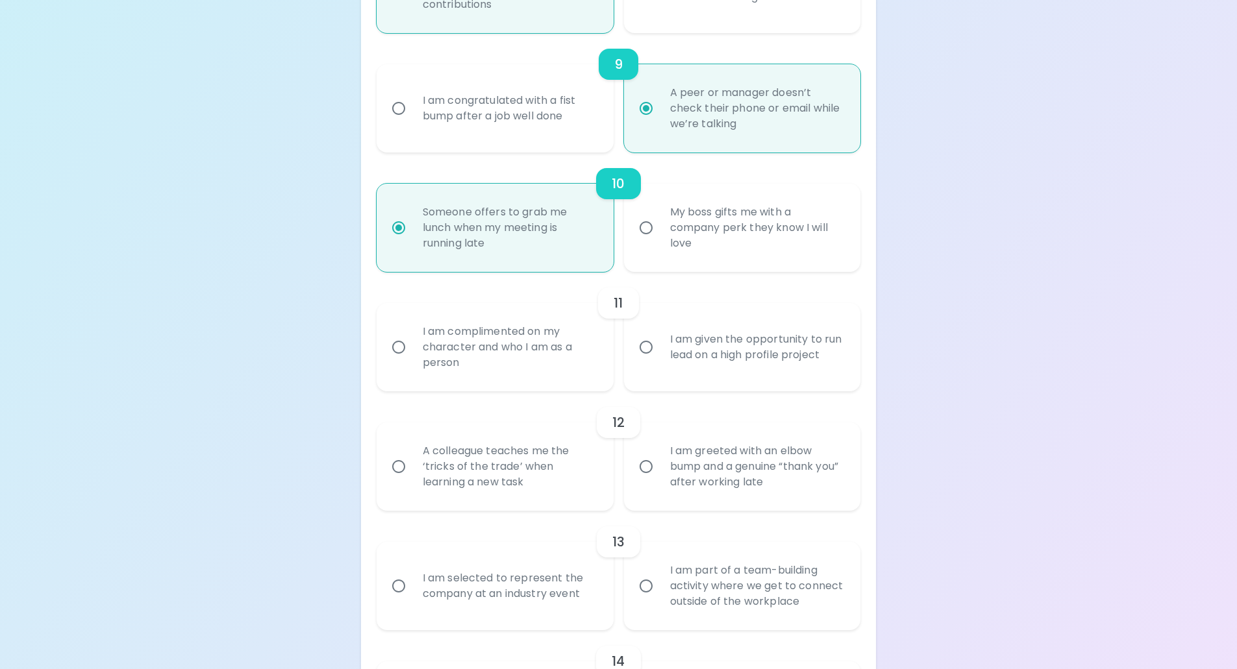
radio input "true"
click at [642, 347] on input "I am given the opportunity to run lead on a high profile project" at bounding box center [645, 347] width 27 height 27
radio input "false"
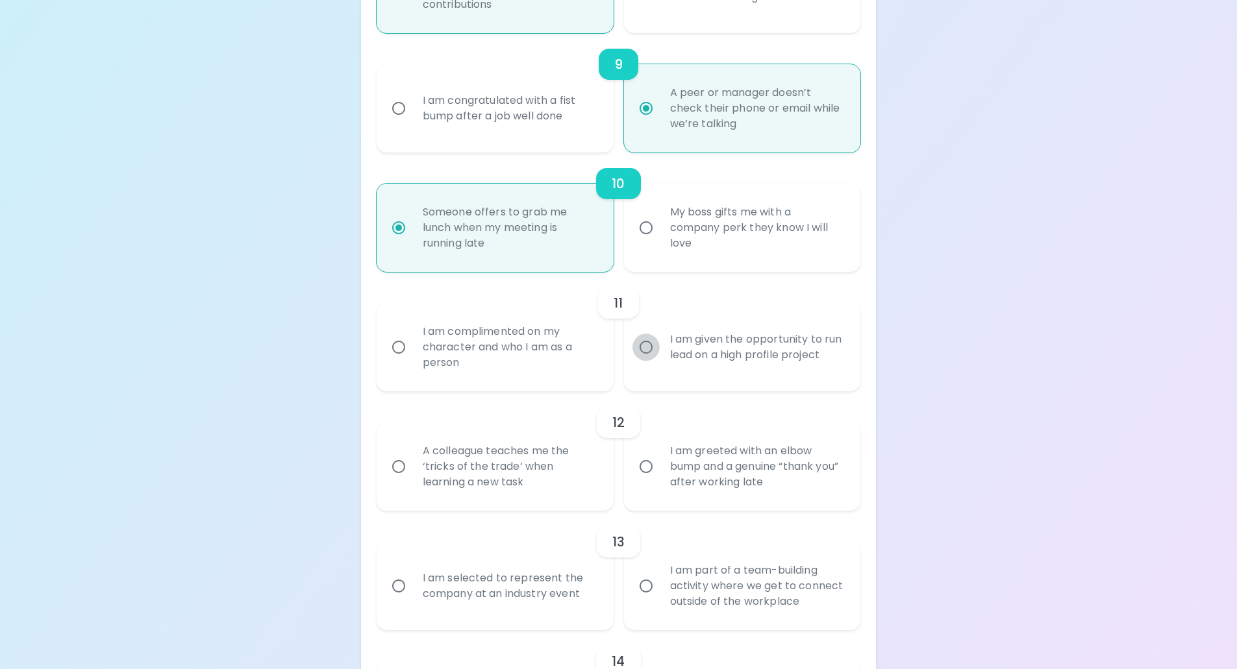
radio input "false"
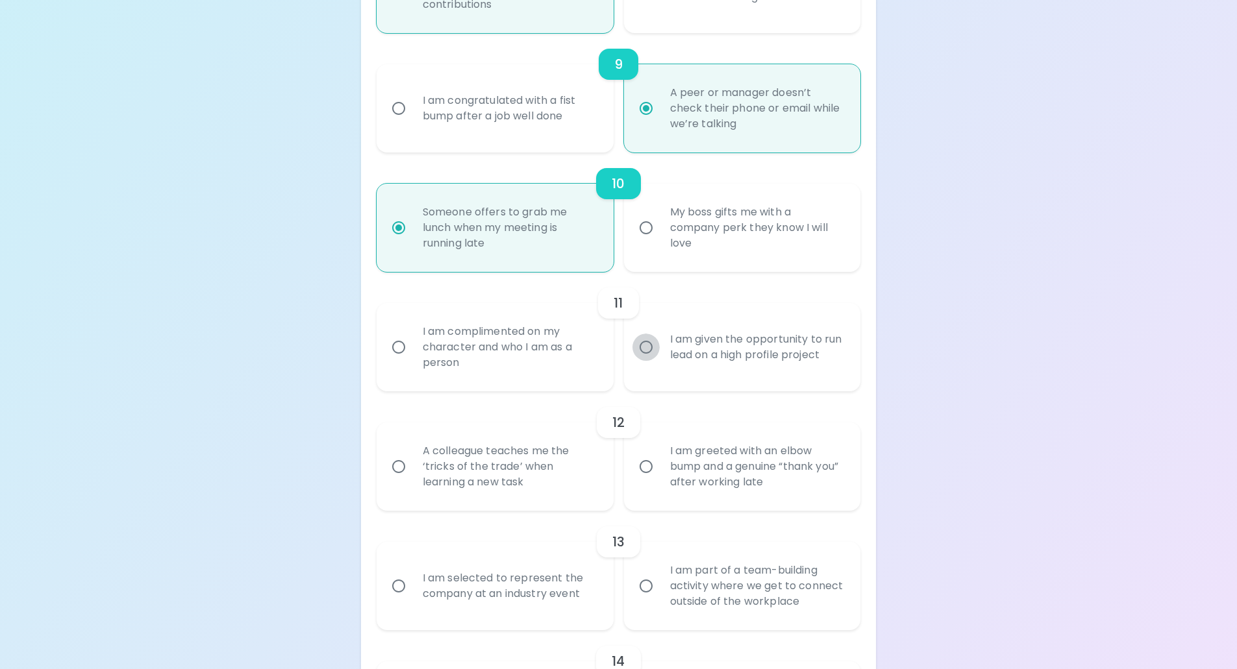
radio input "false"
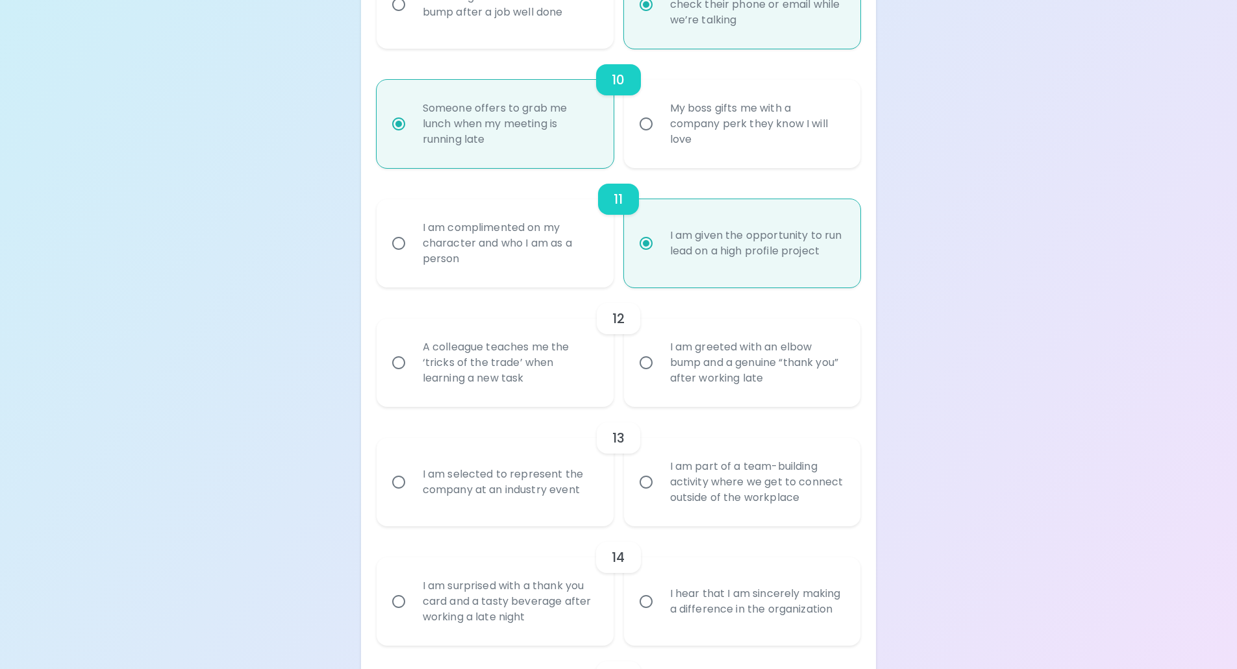
scroll to position [1402, 0]
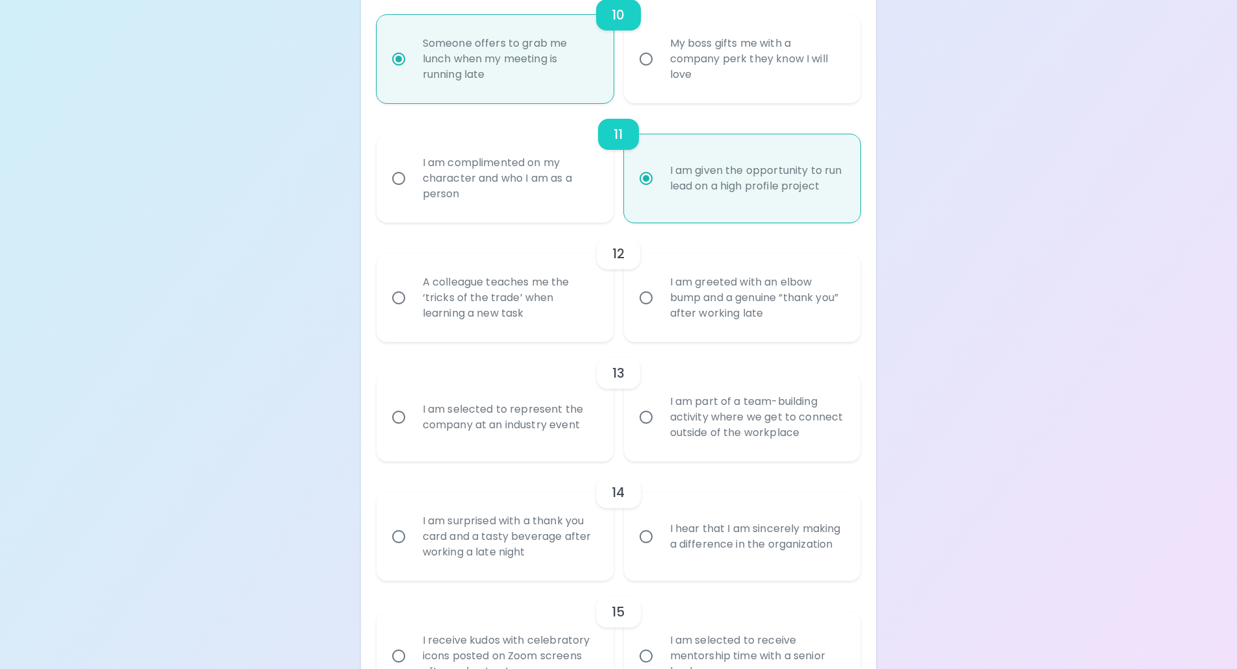
radio input "true"
click at [401, 301] on input "A colleague teaches me the ‘tricks of the trade’ when learning a new task" at bounding box center [398, 297] width 27 height 27
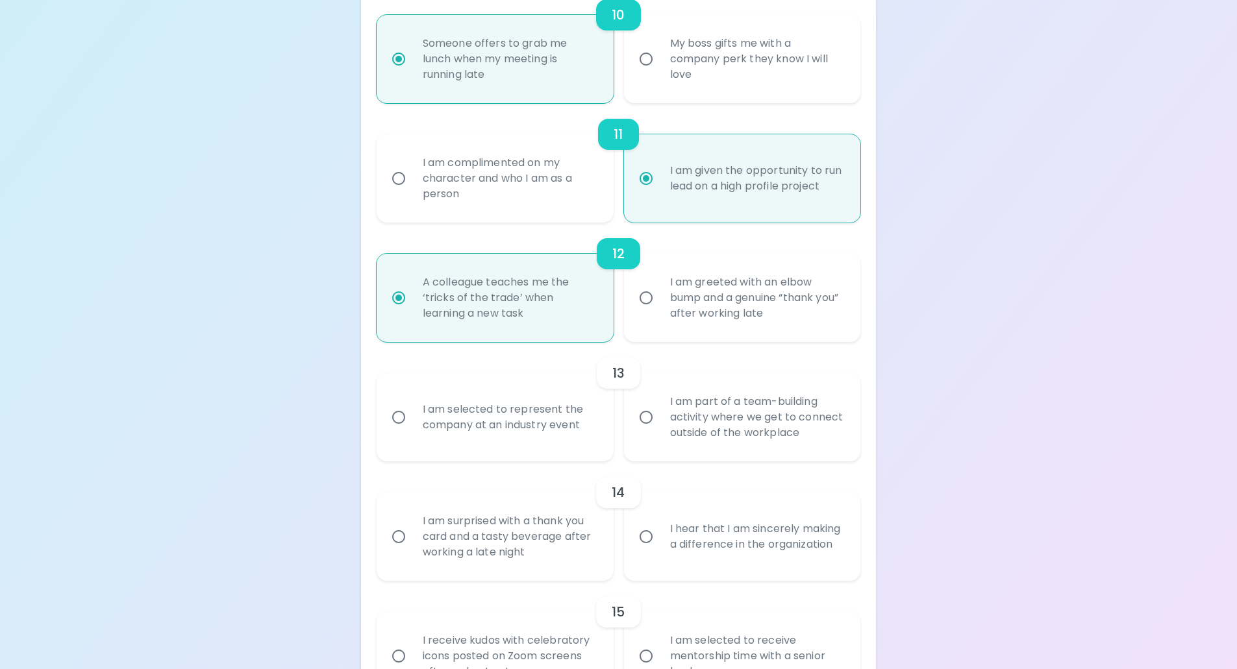
radio input "false"
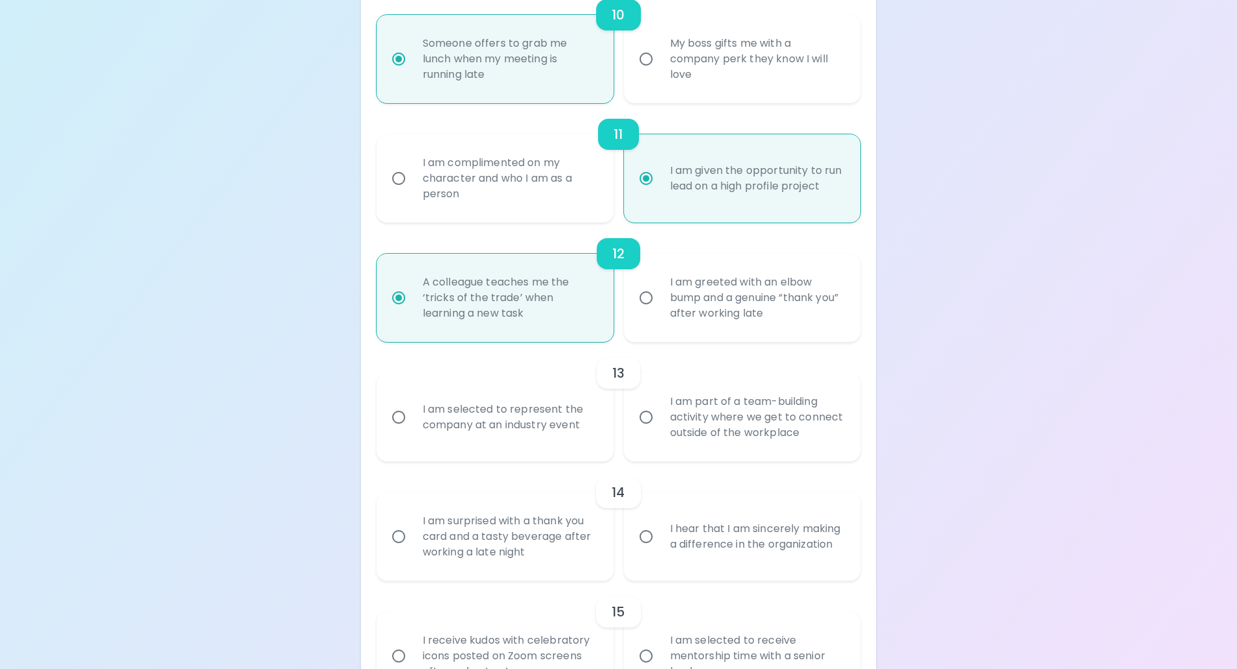
radio input "false"
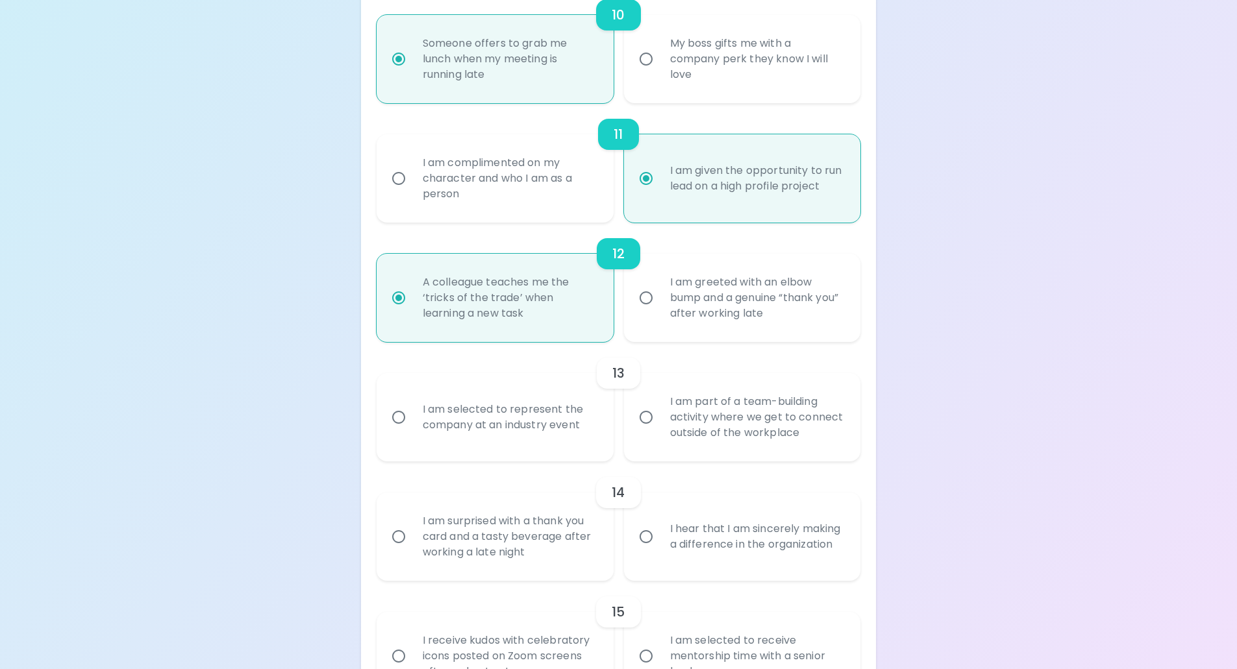
scroll to position [1497, 0]
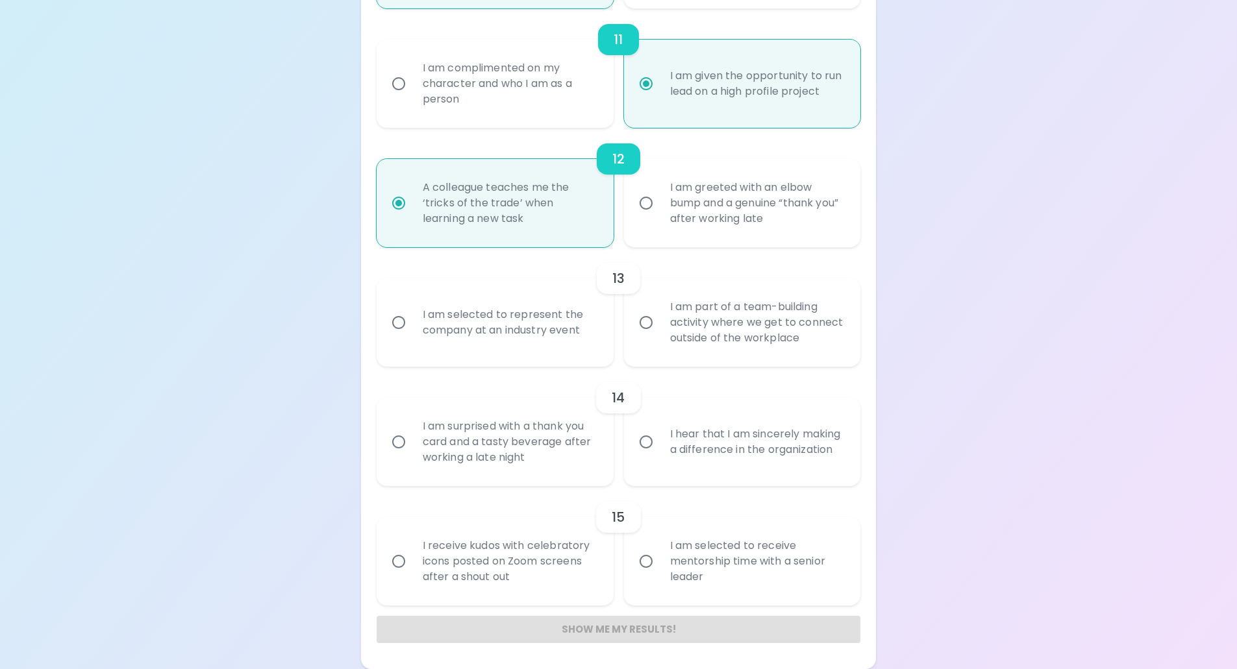
radio input "true"
click at [649, 331] on input "I am part of a team-building activity where we get to connect outside of the wo…" at bounding box center [645, 322] width 27 height 27
radio input "false"
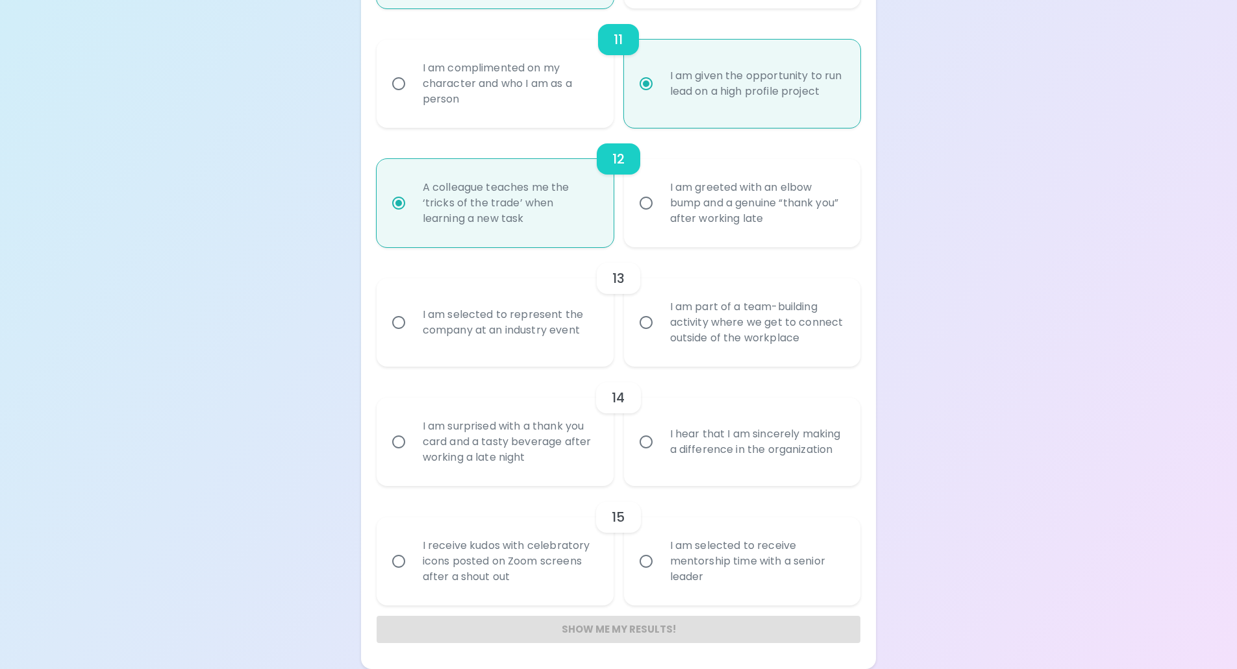
radio input "false"
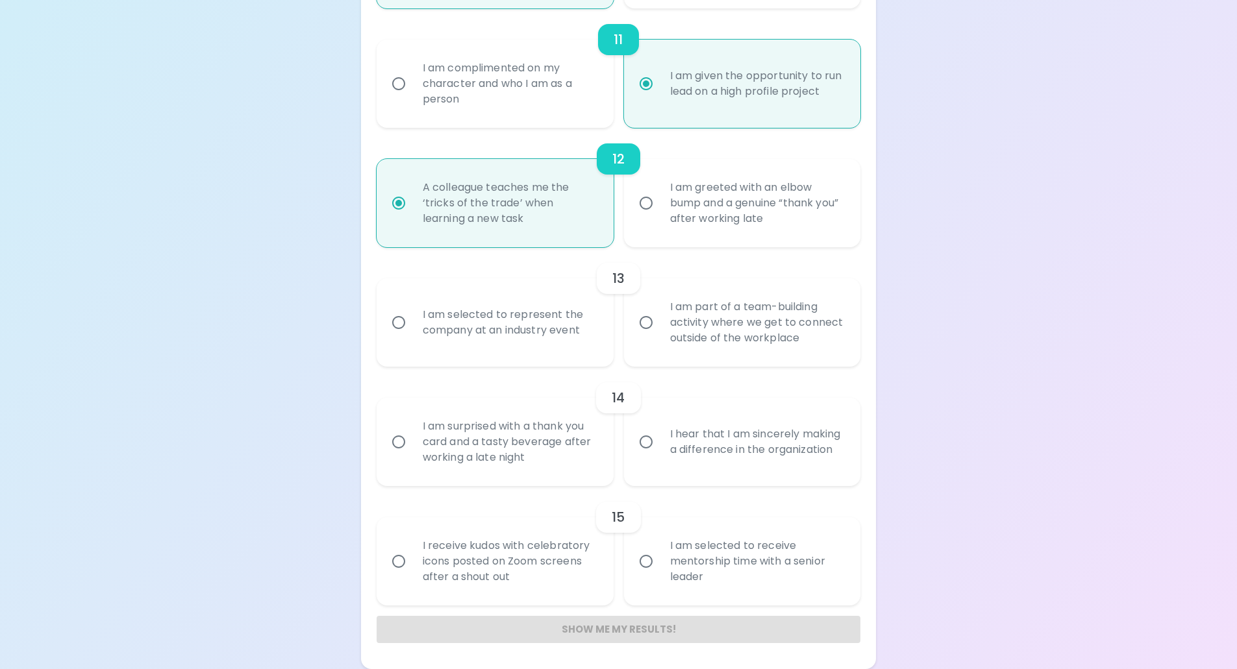
radio input "false"
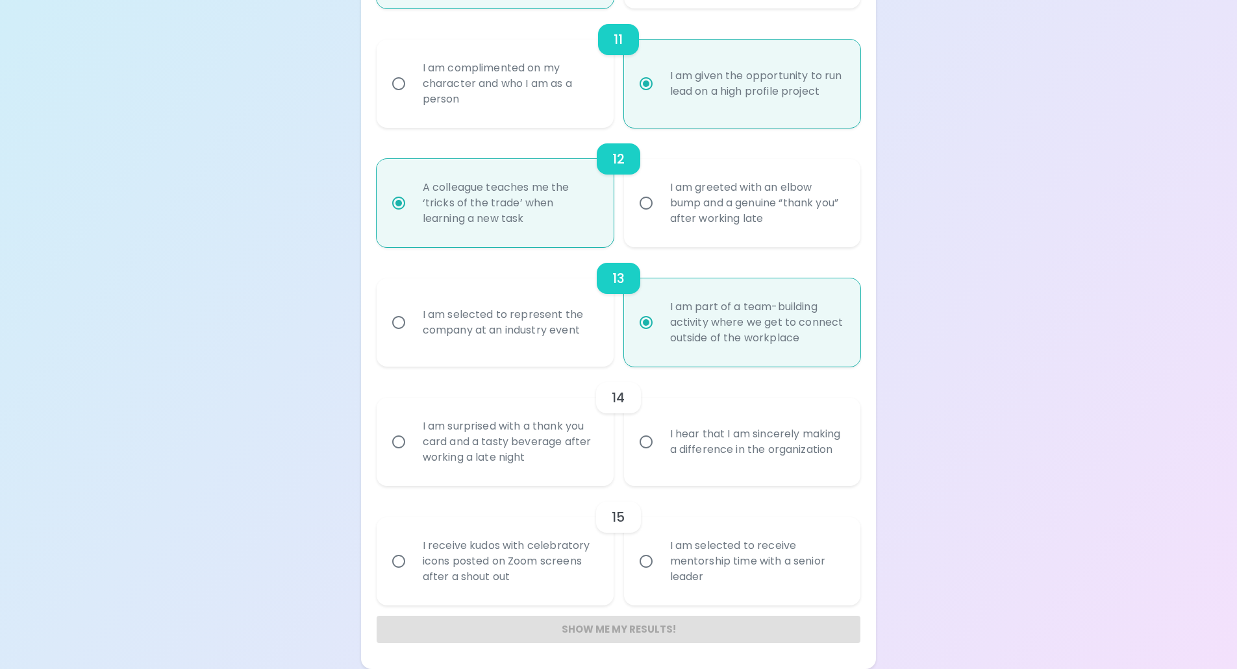
radio input "true"
click at [647, 442] on input "I hear that I am sincerely making a difference in the organization" at bounding box center [645, 441] width 27 height 27
radio input "false"
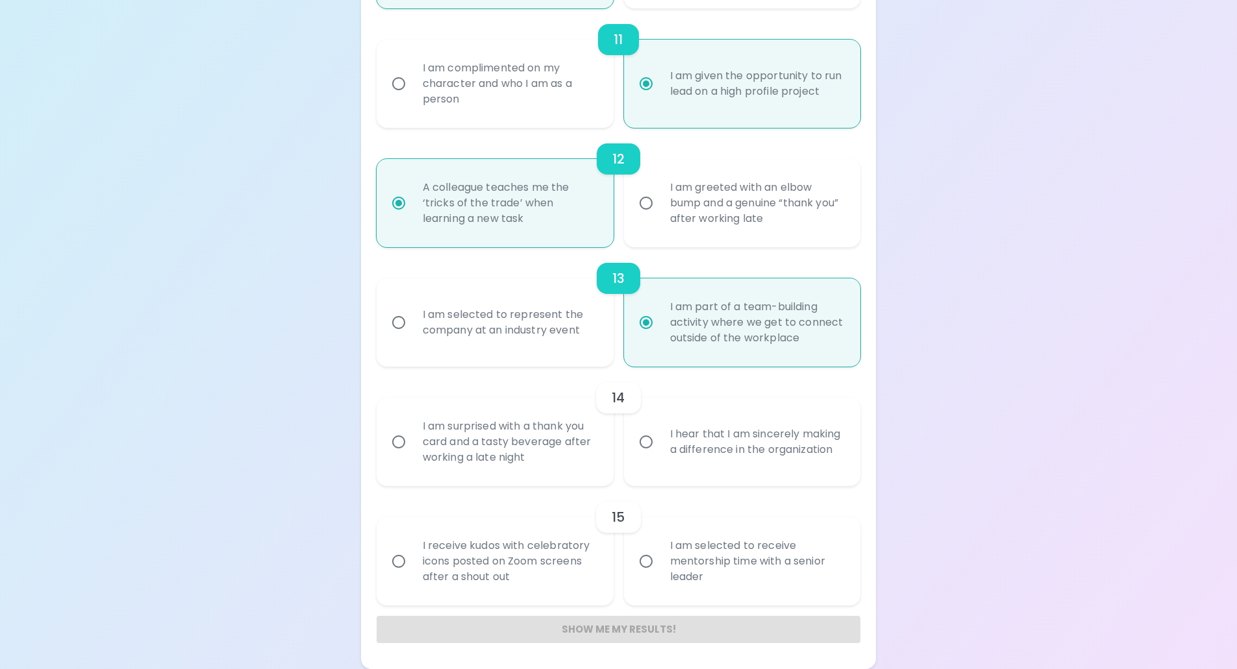
radio input "false"
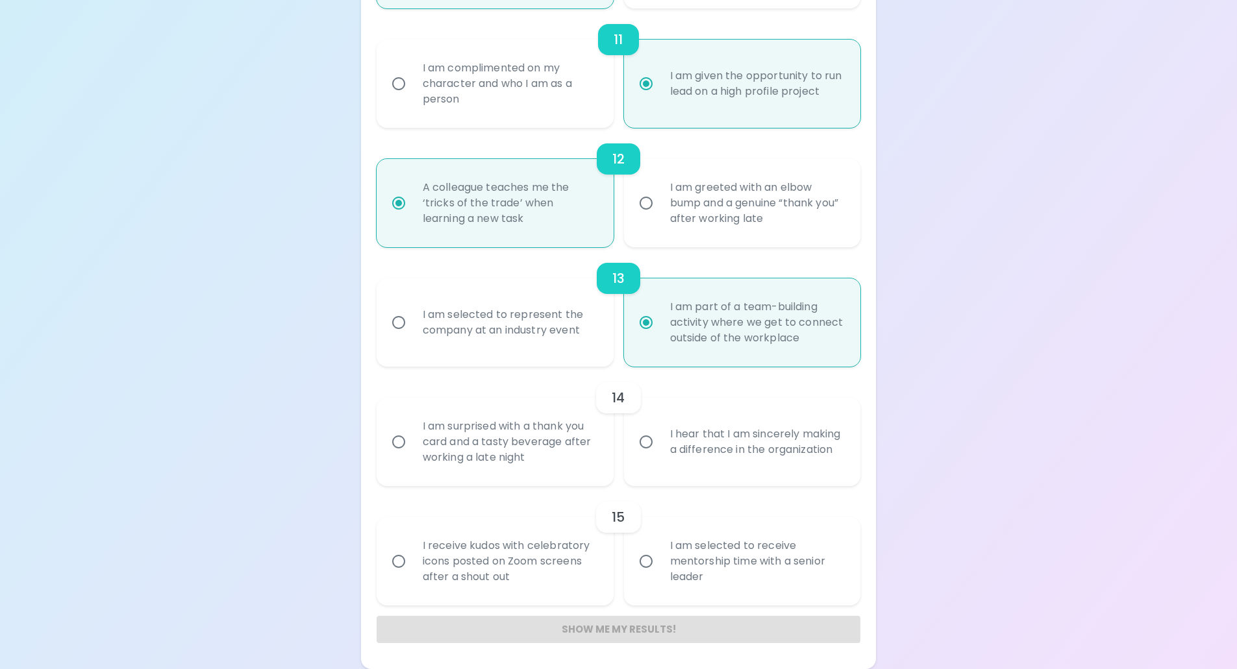
radio input "false"
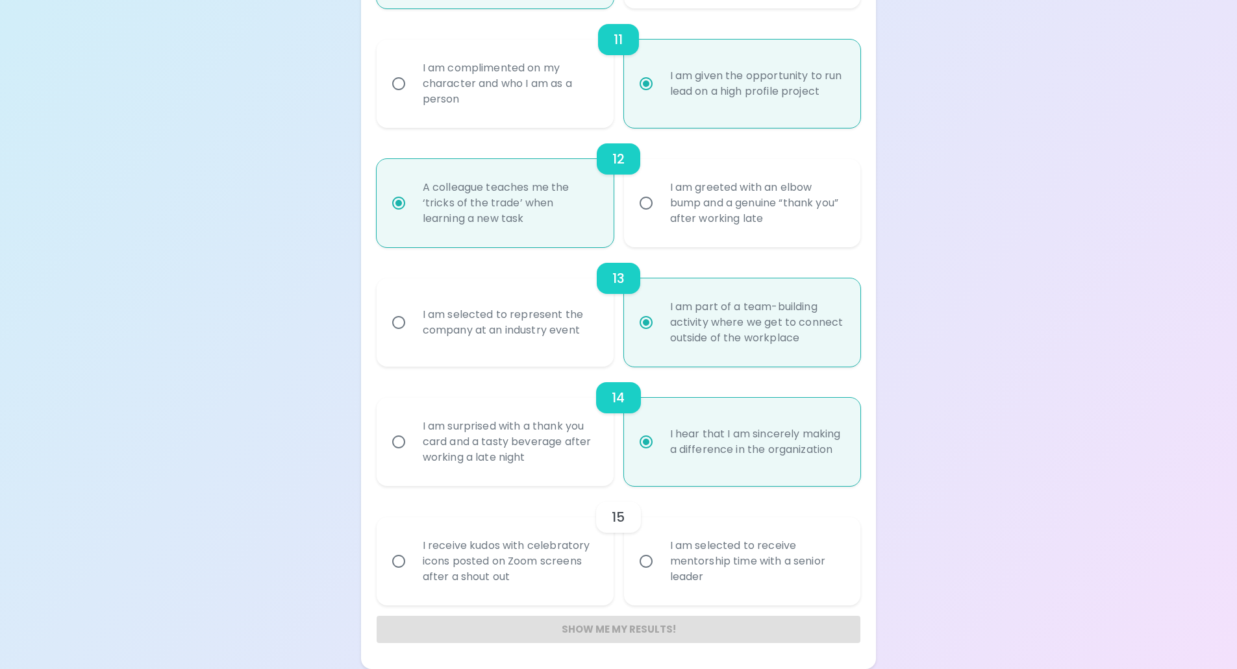
radio input "true"
click at [644, 563] on input "I am selected to receive mentorship time with a senior leader" at bounding box center [645, 561] width 27 height 27
radio input "false"
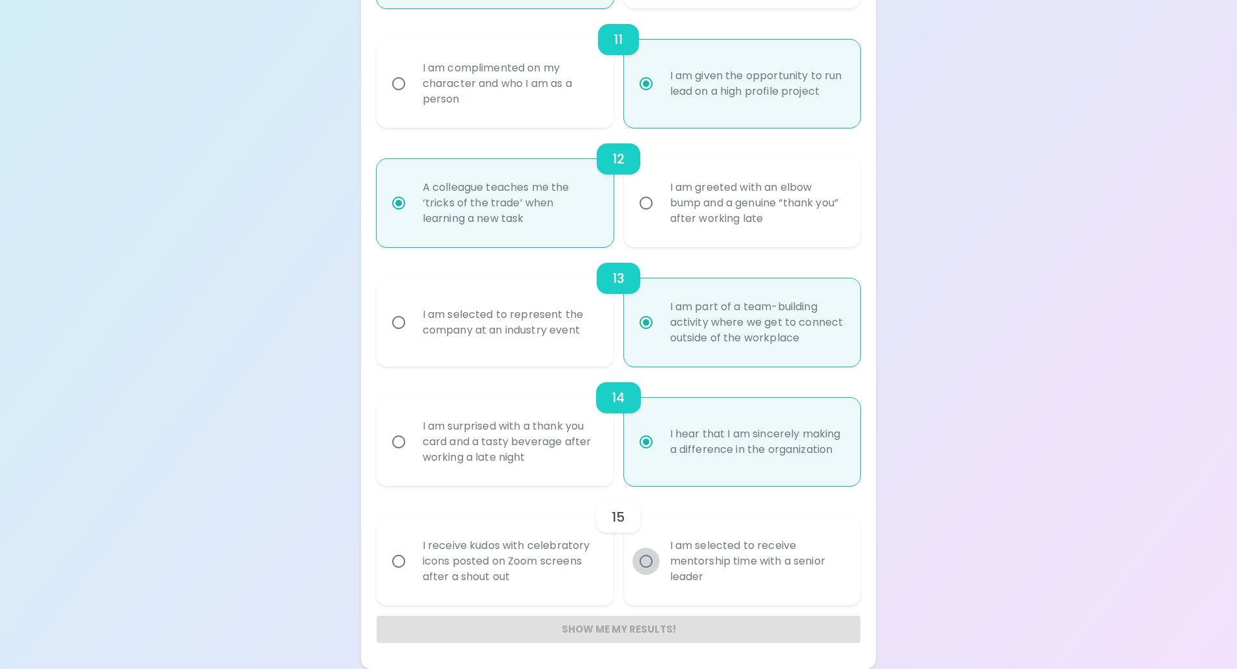
radio input "false"
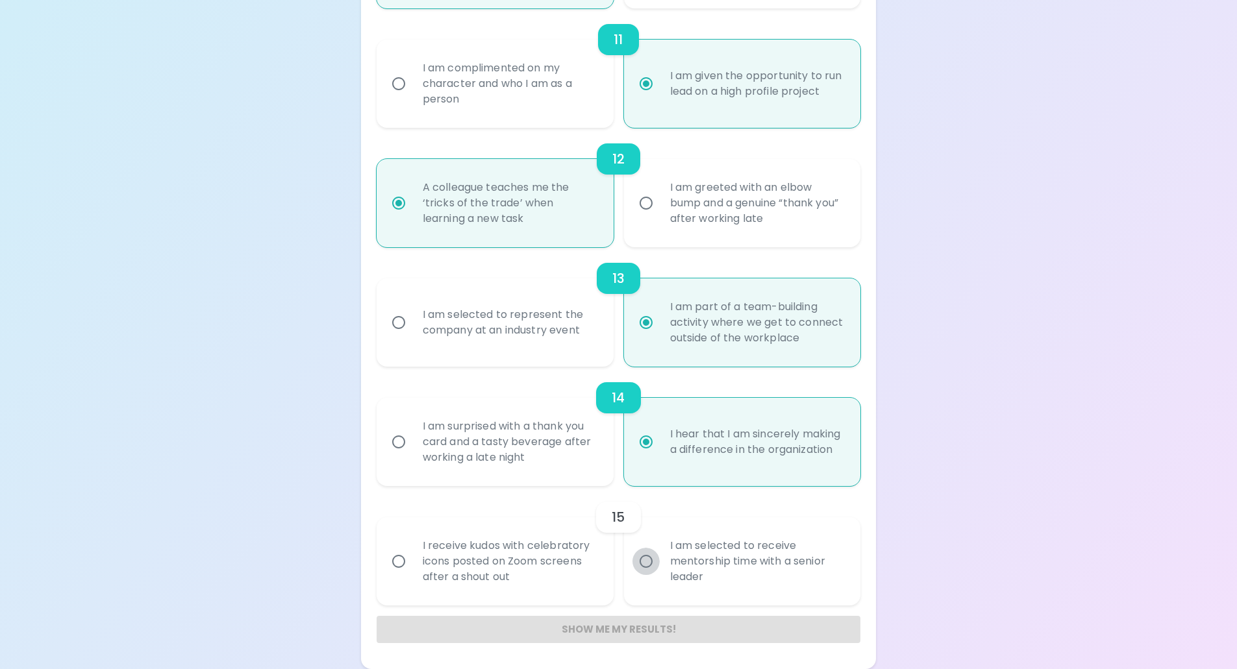
radio input "false"
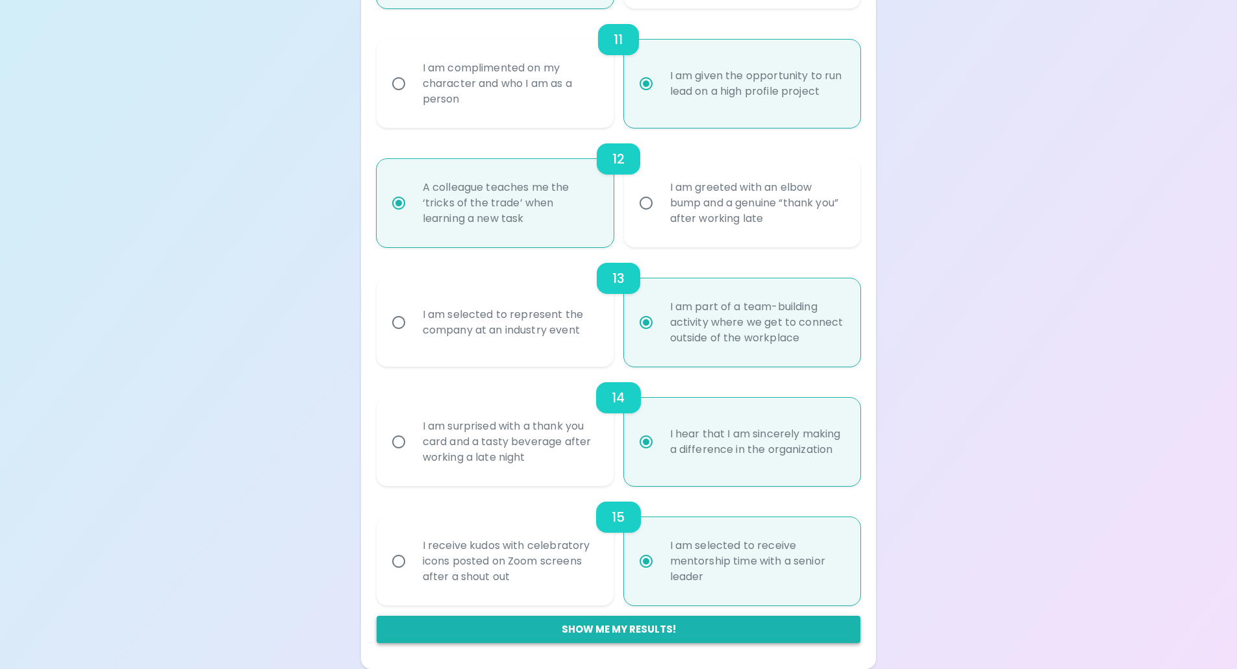
radio input "true"
click at [672, 635] on button "Show me my results!" at bounding box center [619, 629] width 484 height 27
radio input "false"
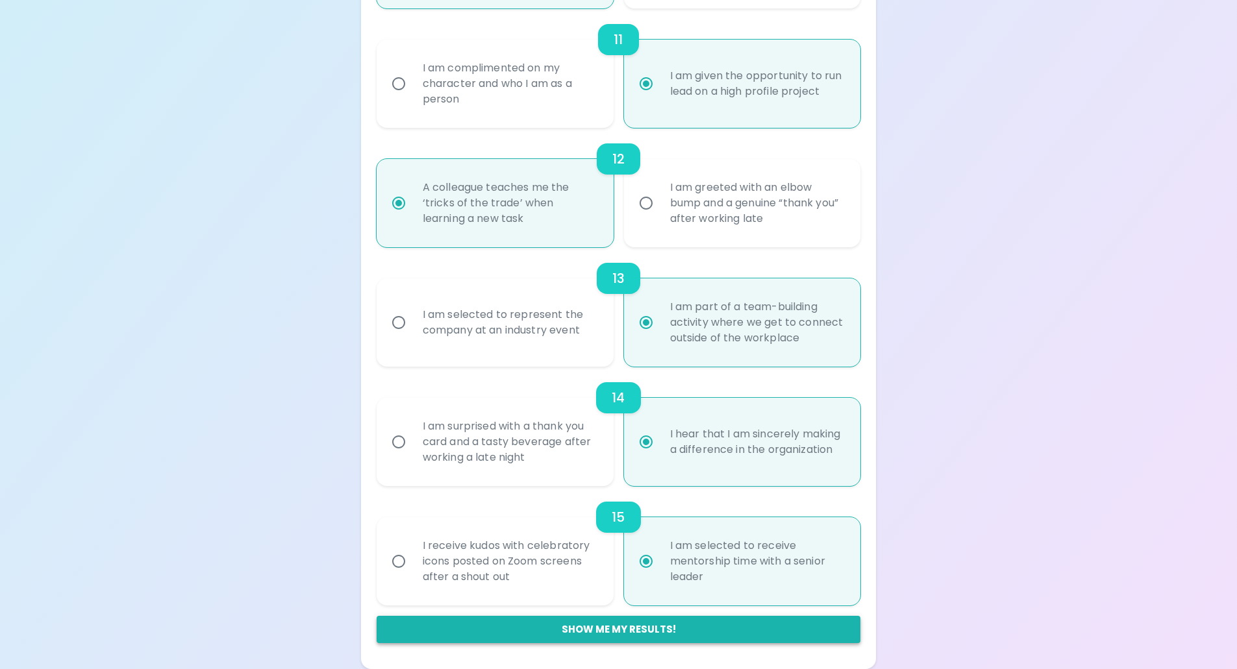
radio input "false"
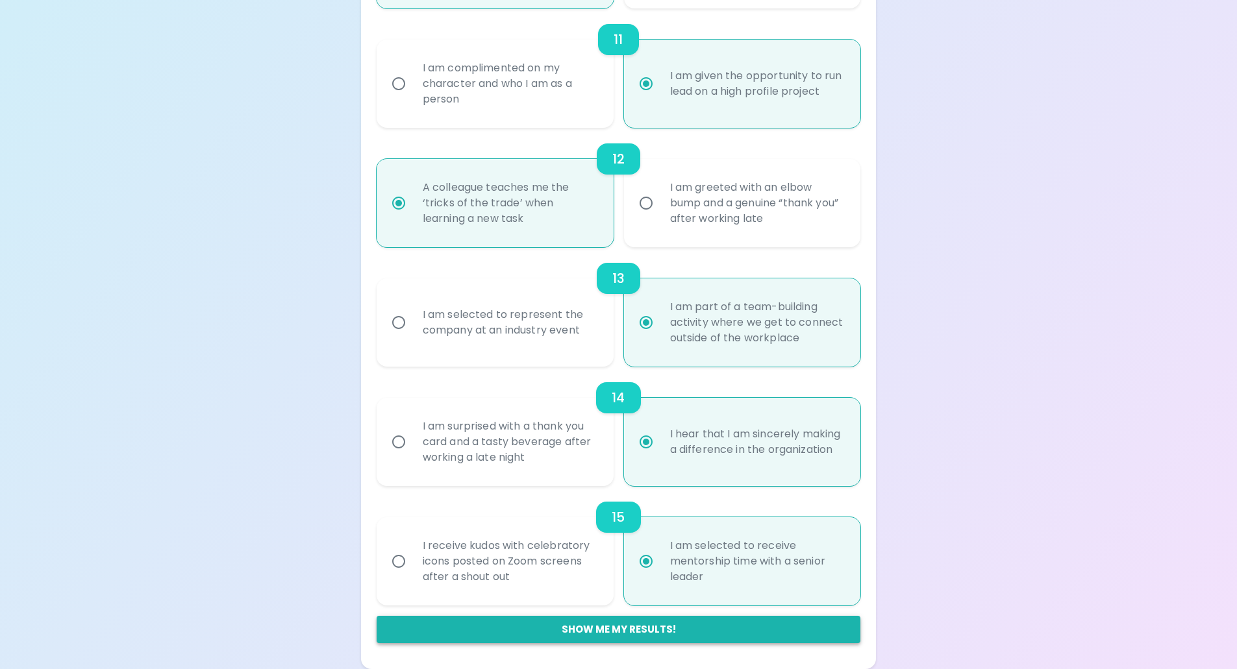
radio input "false"
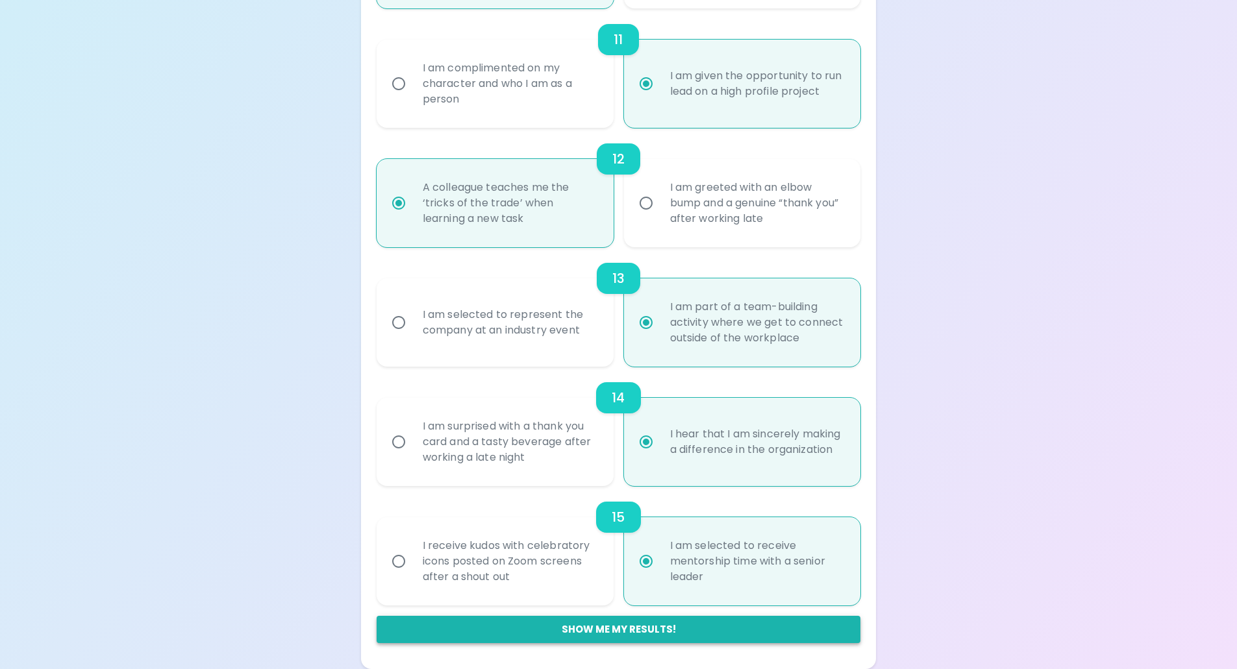
radio input "false"
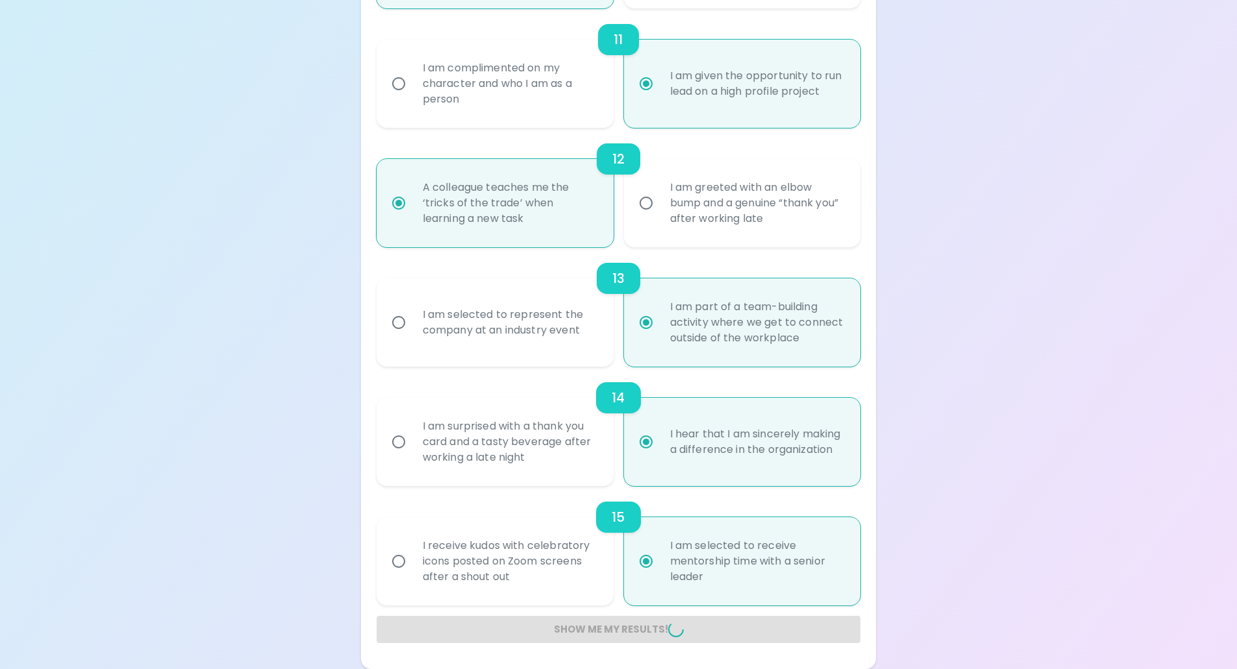
radio input "false"
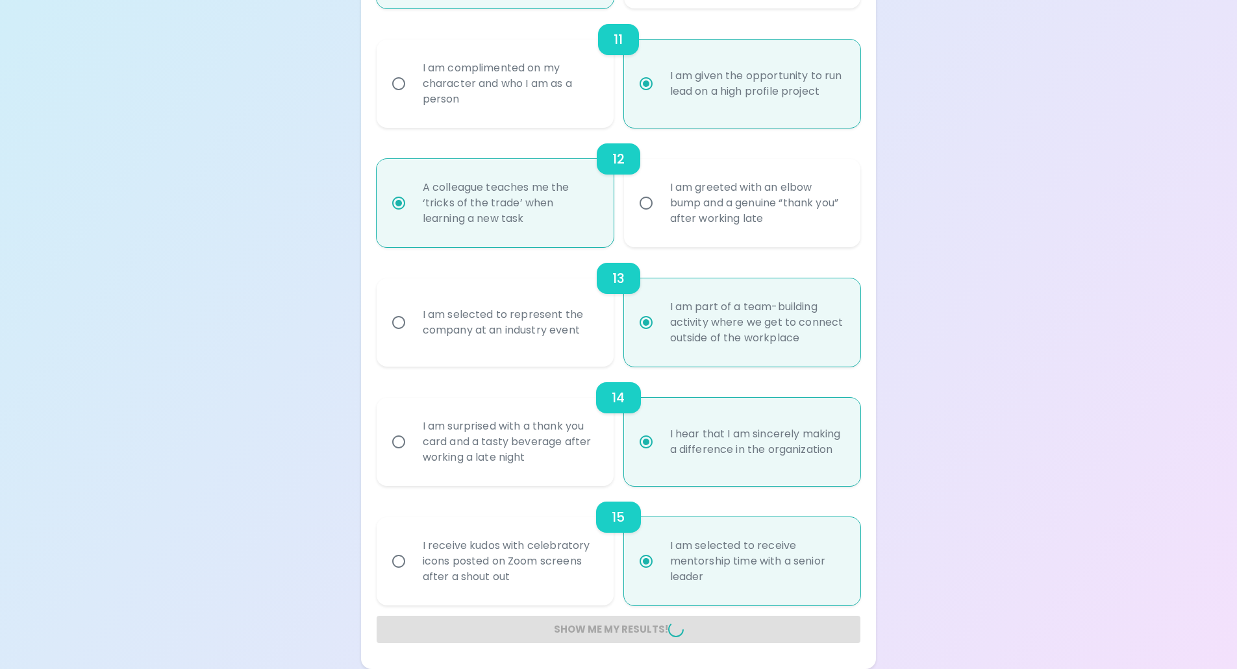
radio input "false"
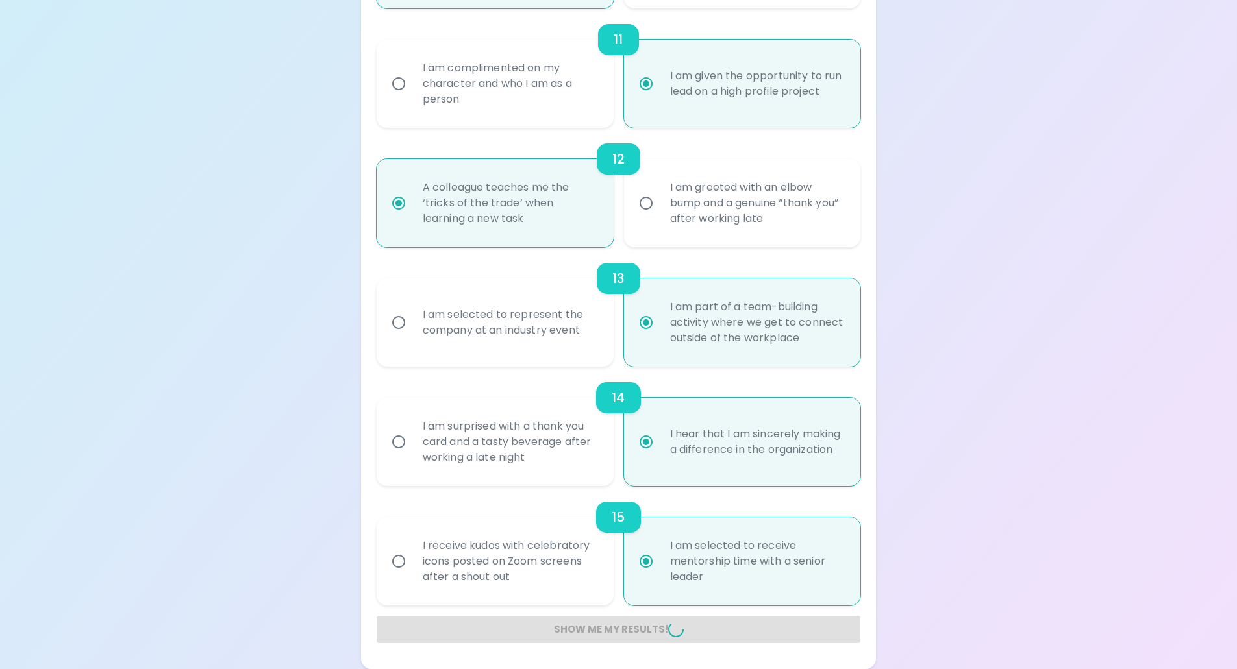
radio input "false"
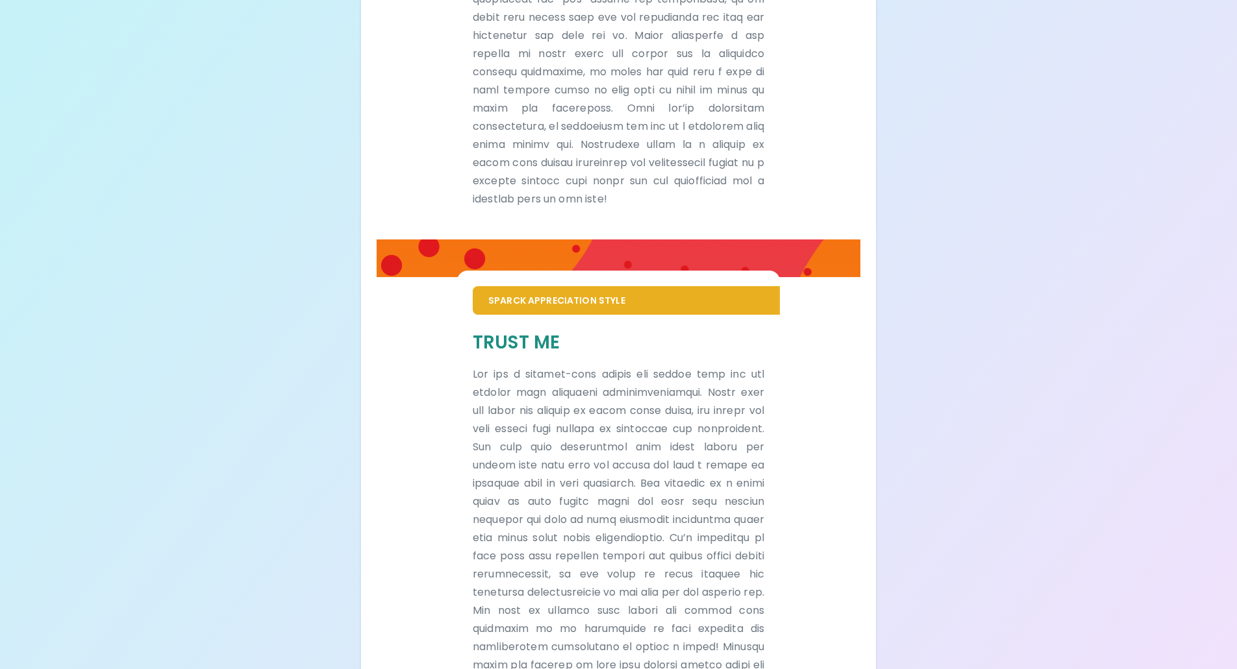
scroll to position [724, 0]
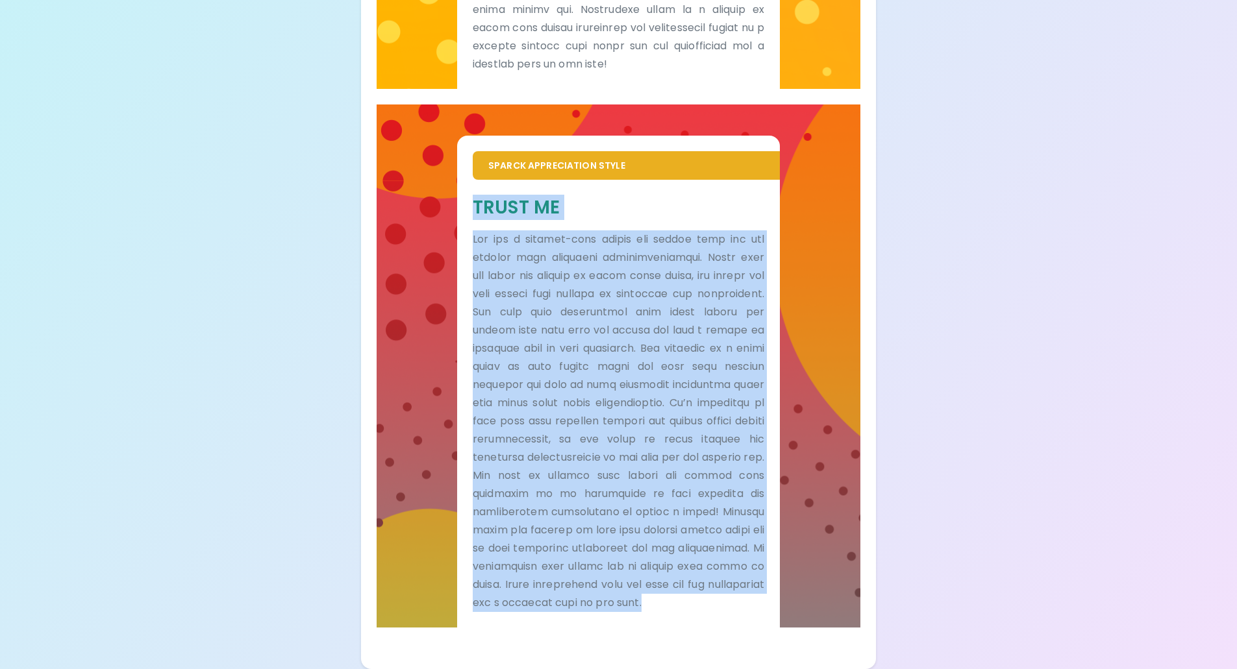
drag, startPoint x: 550, startPoint y: 602, endPoint x: 449, endPoint y: 182, distance: 432.1
click at [449, 182] on div "Sparck Appreciation Style Trust Me" at bounding box center [619, 366] width 484 height 523
copy div "Lorem Ip Dol sit a consect-adip elitse doe tempor inci utl etd magnaal enim adm…"
